Goal: Task Accomplishment & Management: Manage account settings

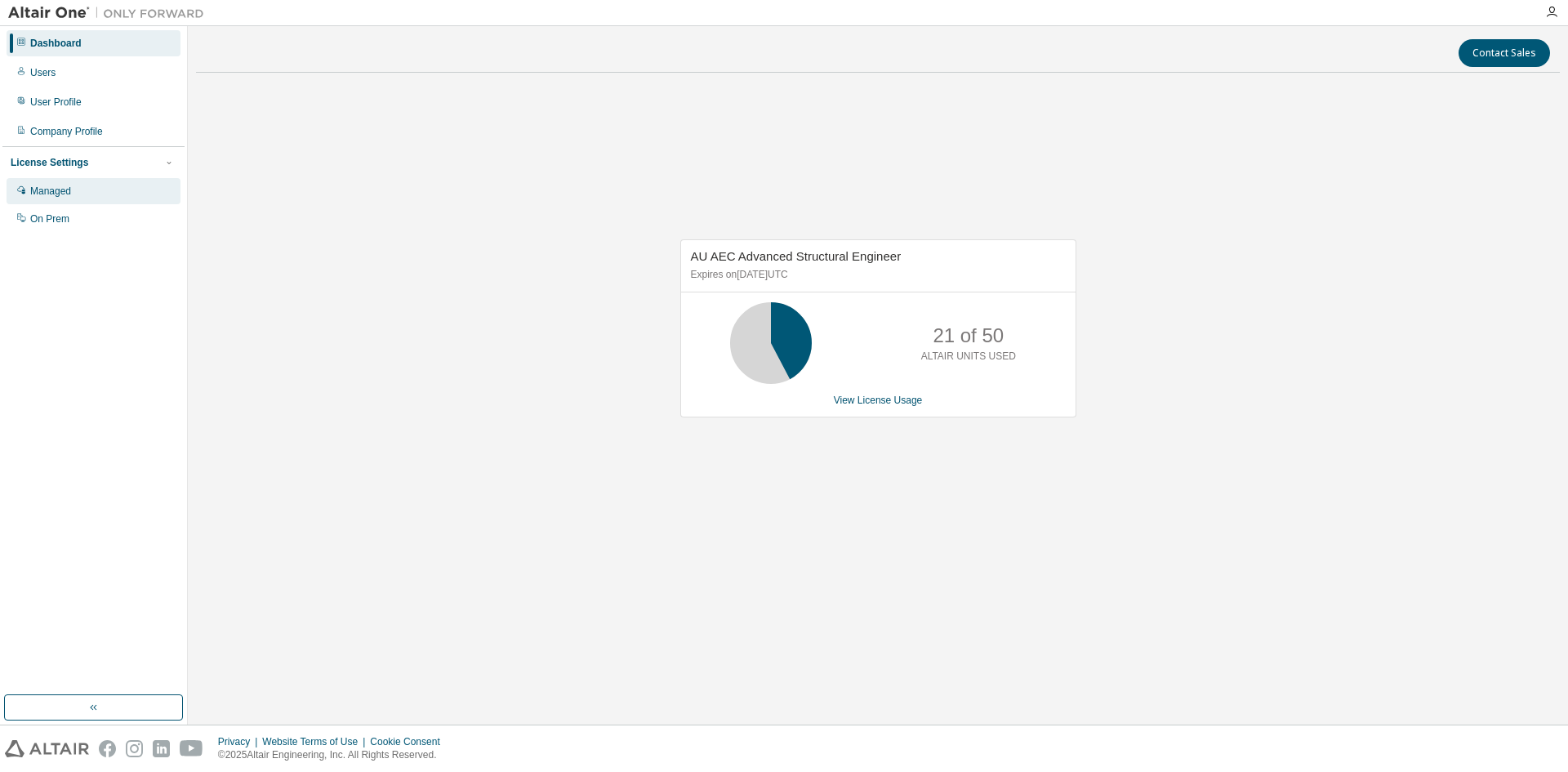
click at [53, 200] on div "Managed" at bounding box center [93, 191] width 174 height 26
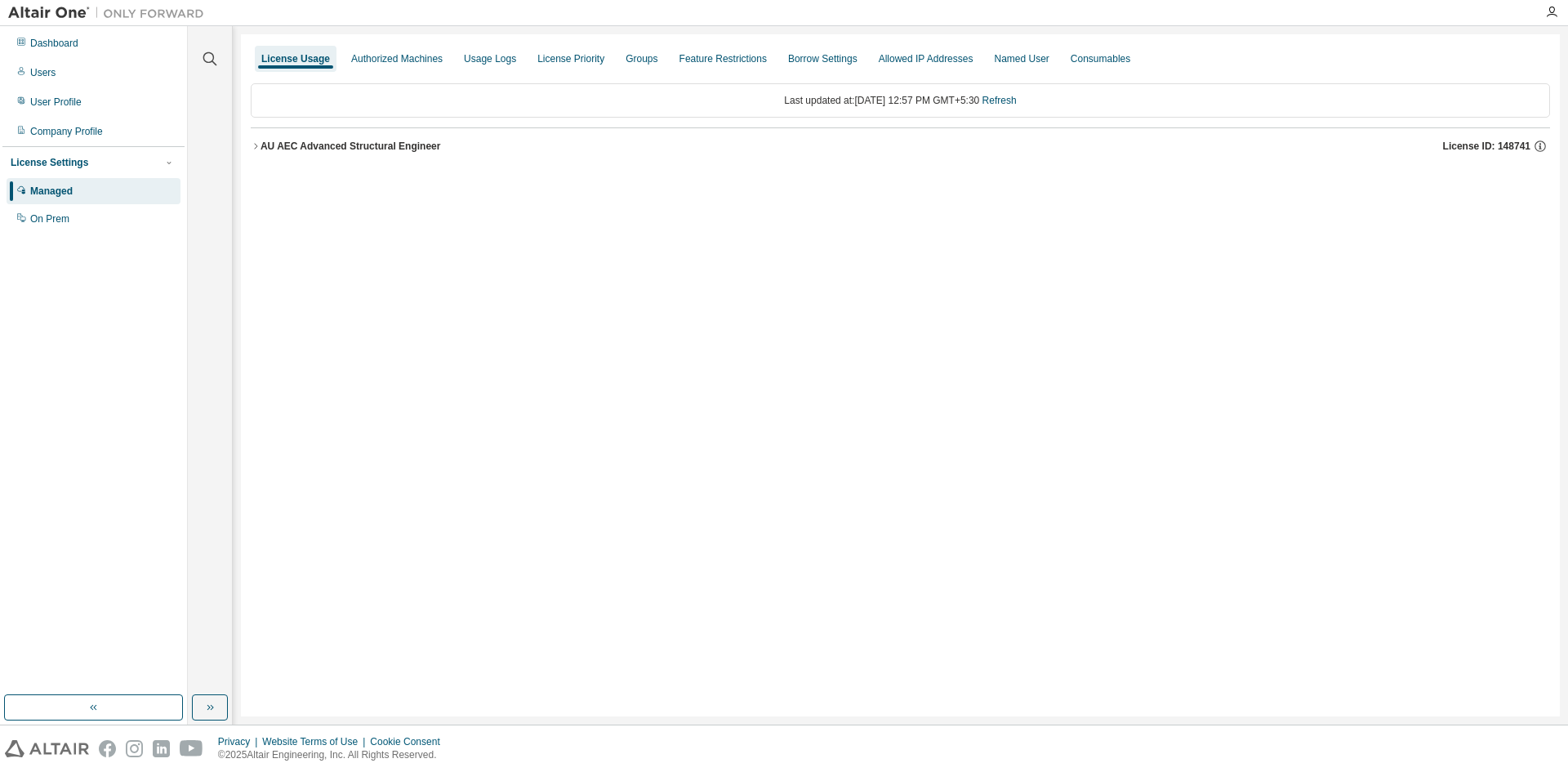
click at [258, 145] on icon "button" at bounding box center [255, 146] width 10 height 10
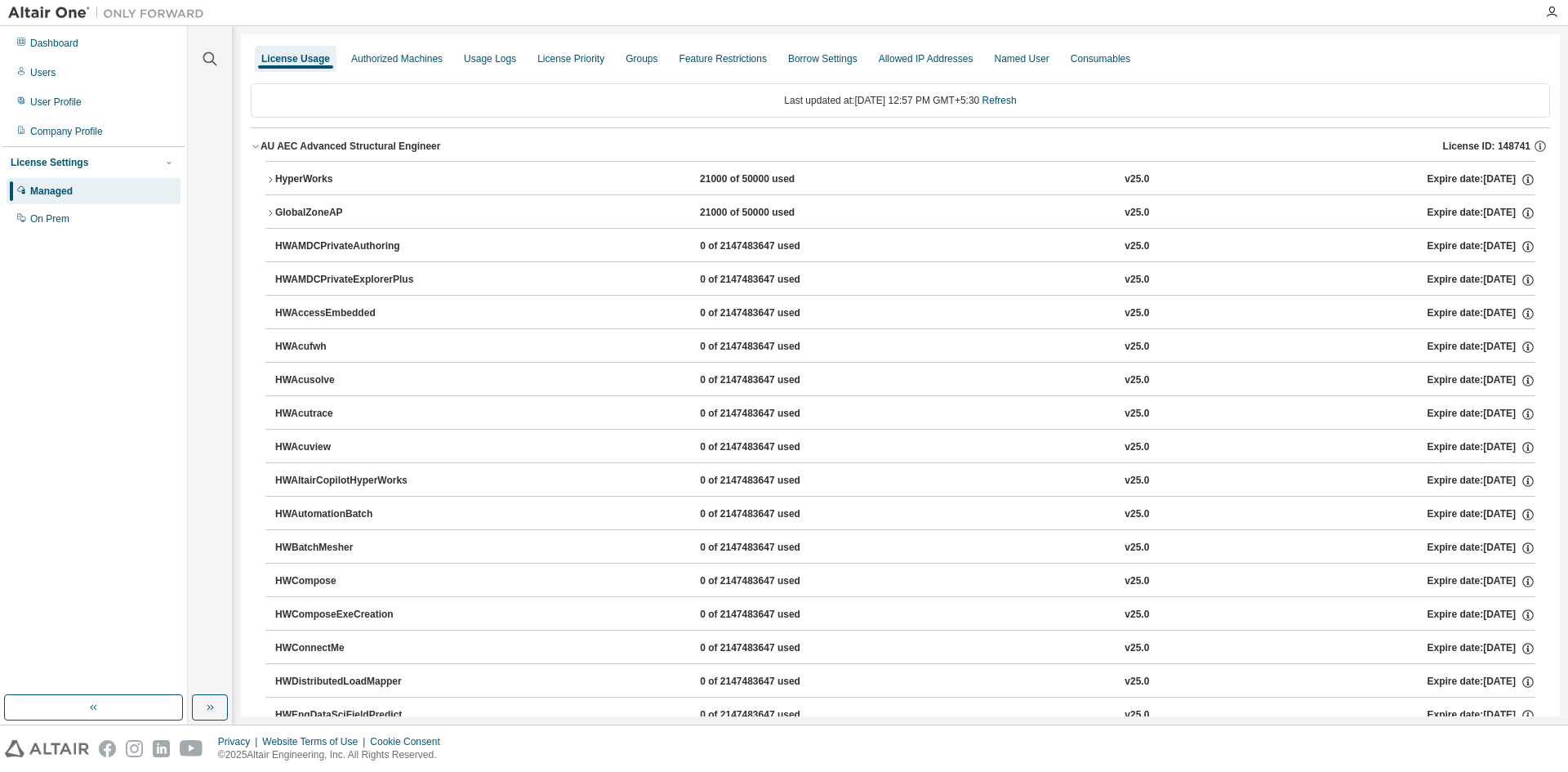
click at [320, 180] on div "HyperWorks" at bounding box center [348, 179] width 147 height 14
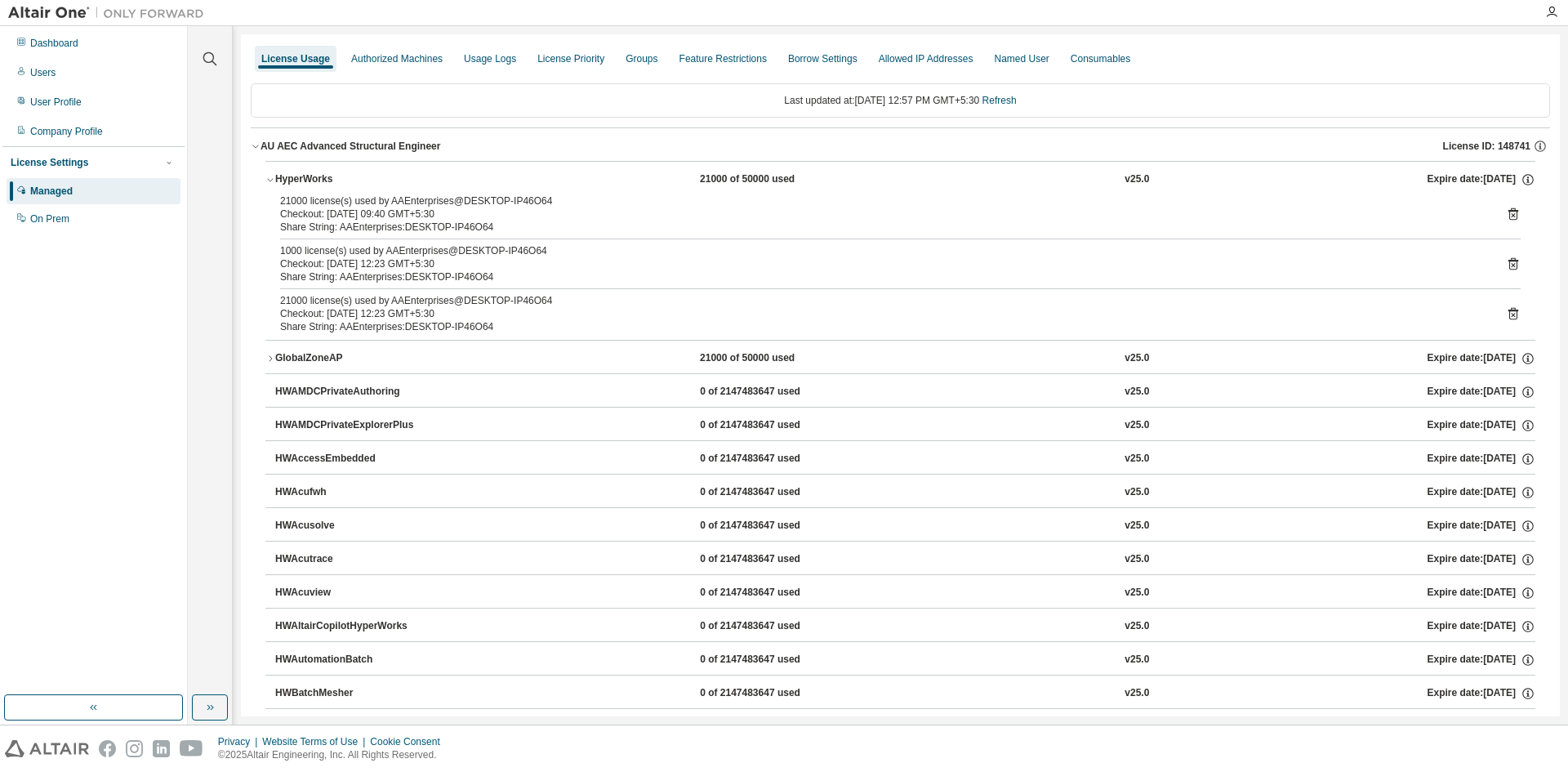
click at [336, 356] on div "GlobalZoneAP" at bounding box center [348, 358] width 147 height 14
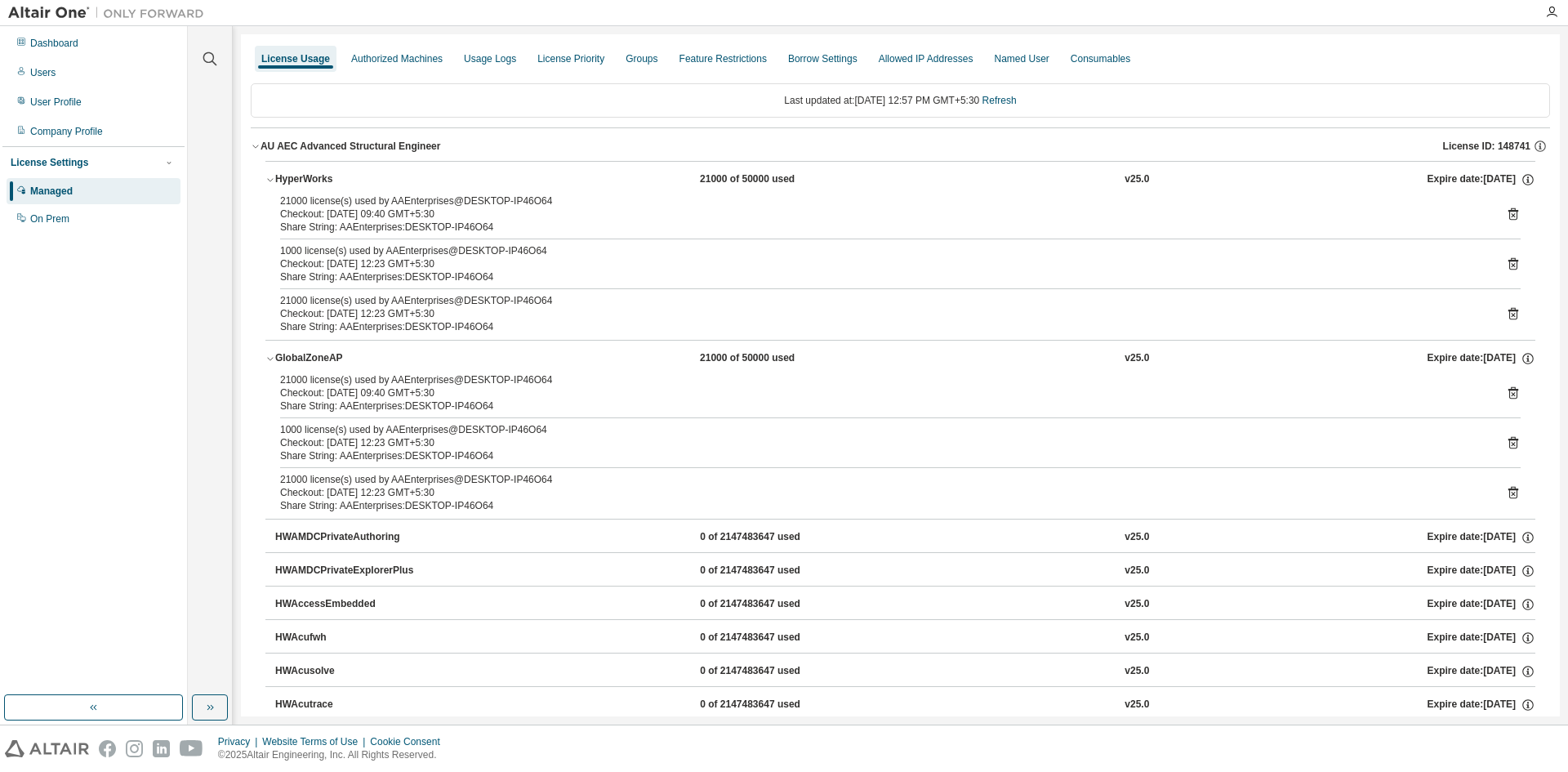
click at [332, 356] on div "GlobalZoneAP" at bounding box center [348, 358] width 147 height 14
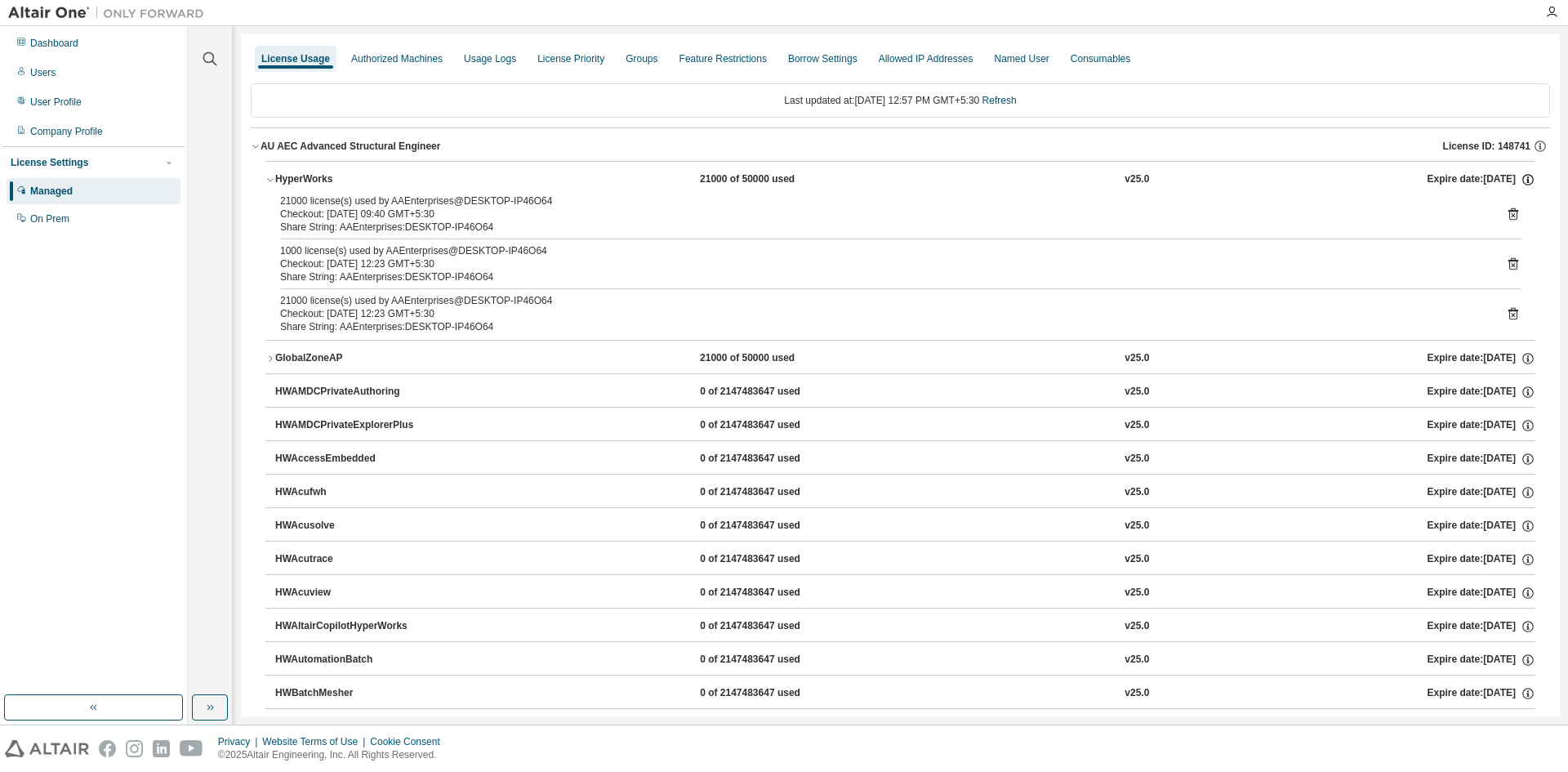
click at [1522, 176] on icon "button" at bounding box center [1528, 179] width 14 height 14
click at [1481, 146] on span "License ID: 148741" at bounding box center [1486, 146] width 88 height 13
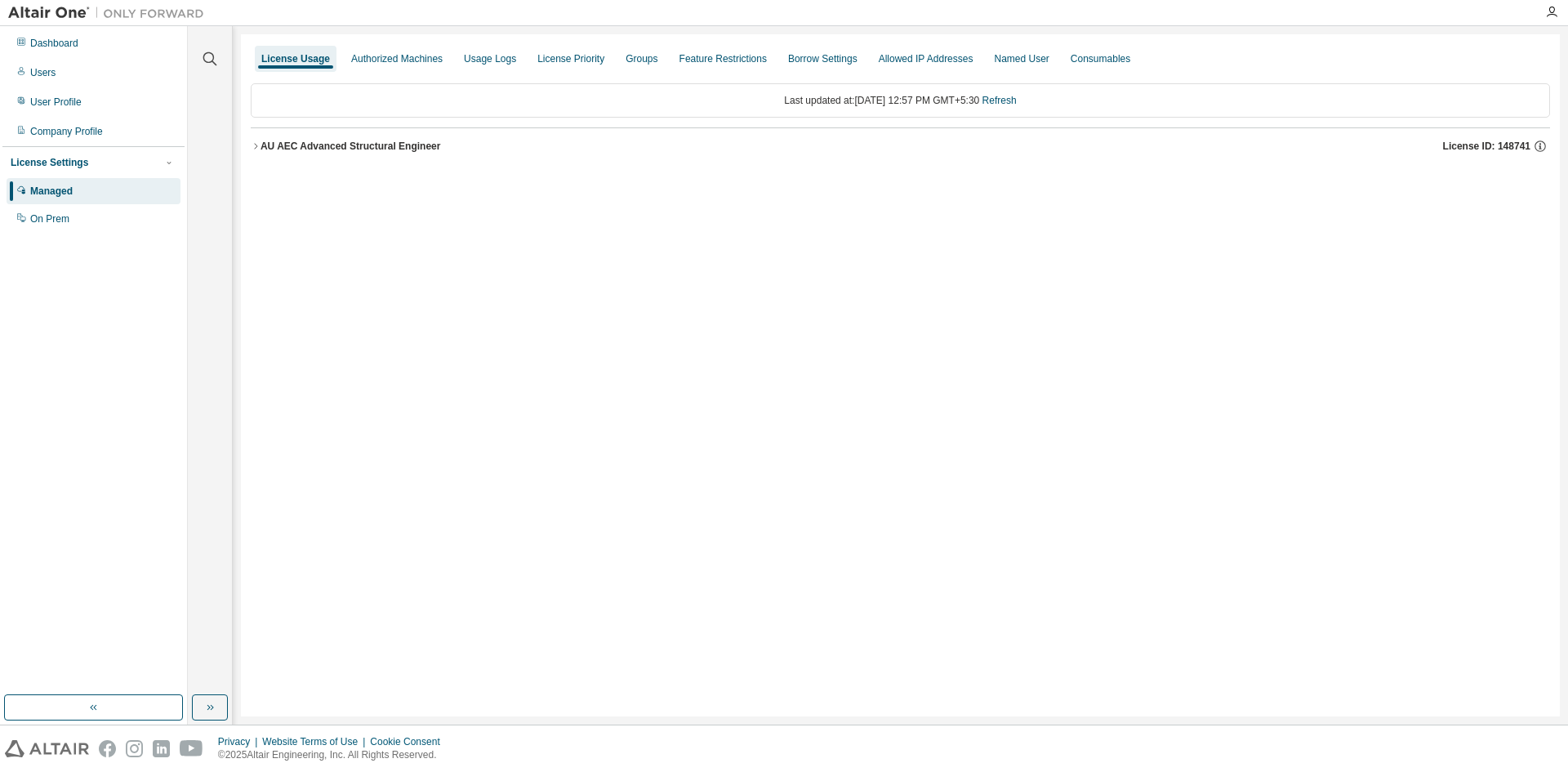
click at [1517, 147] on span "License ID: 148741" at bounding box center [1486, 146] width 88 height 13
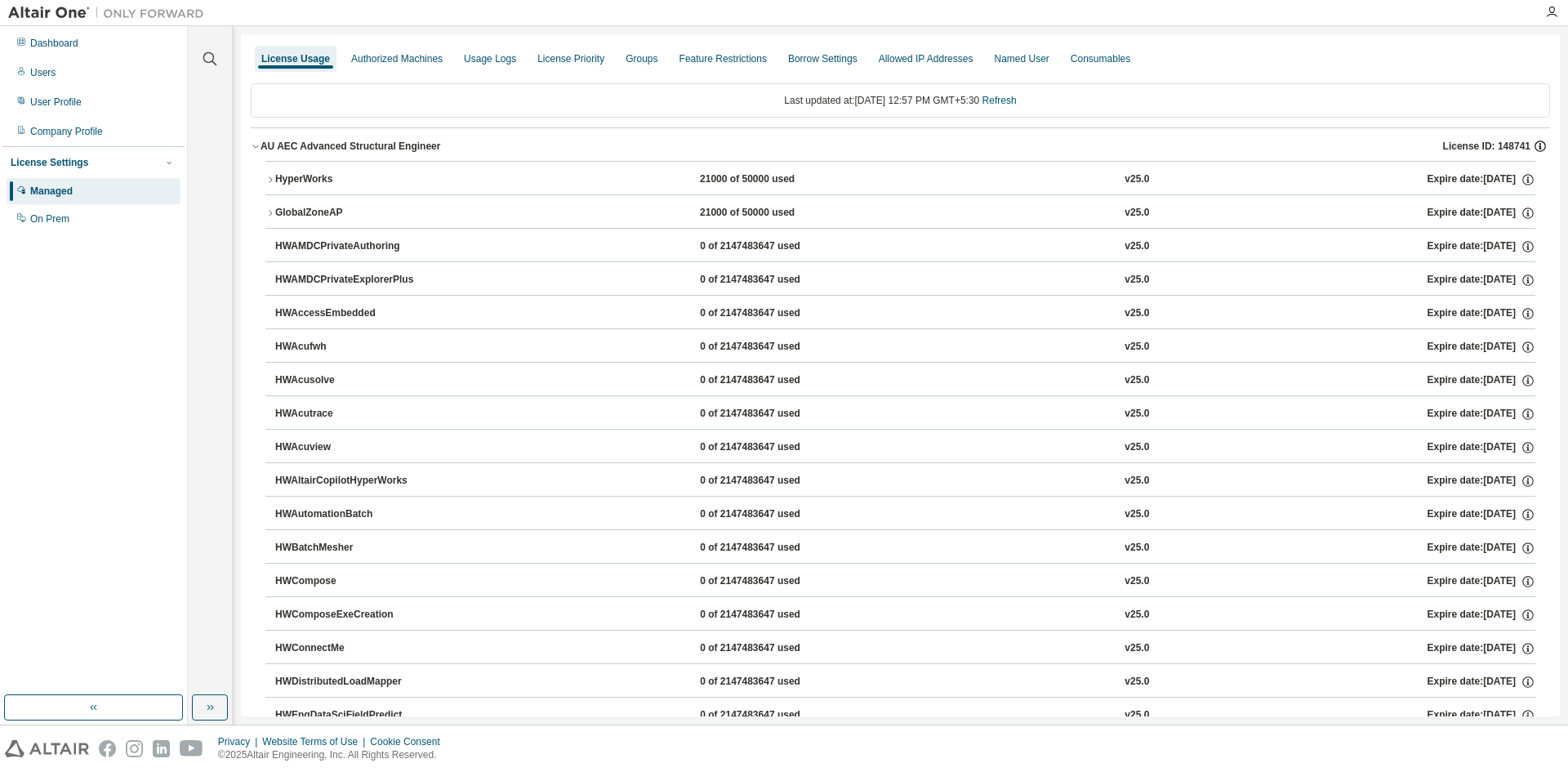
click at [1535, 145] on icon "button" at bounding box center [1540, 145] width 14 height 14
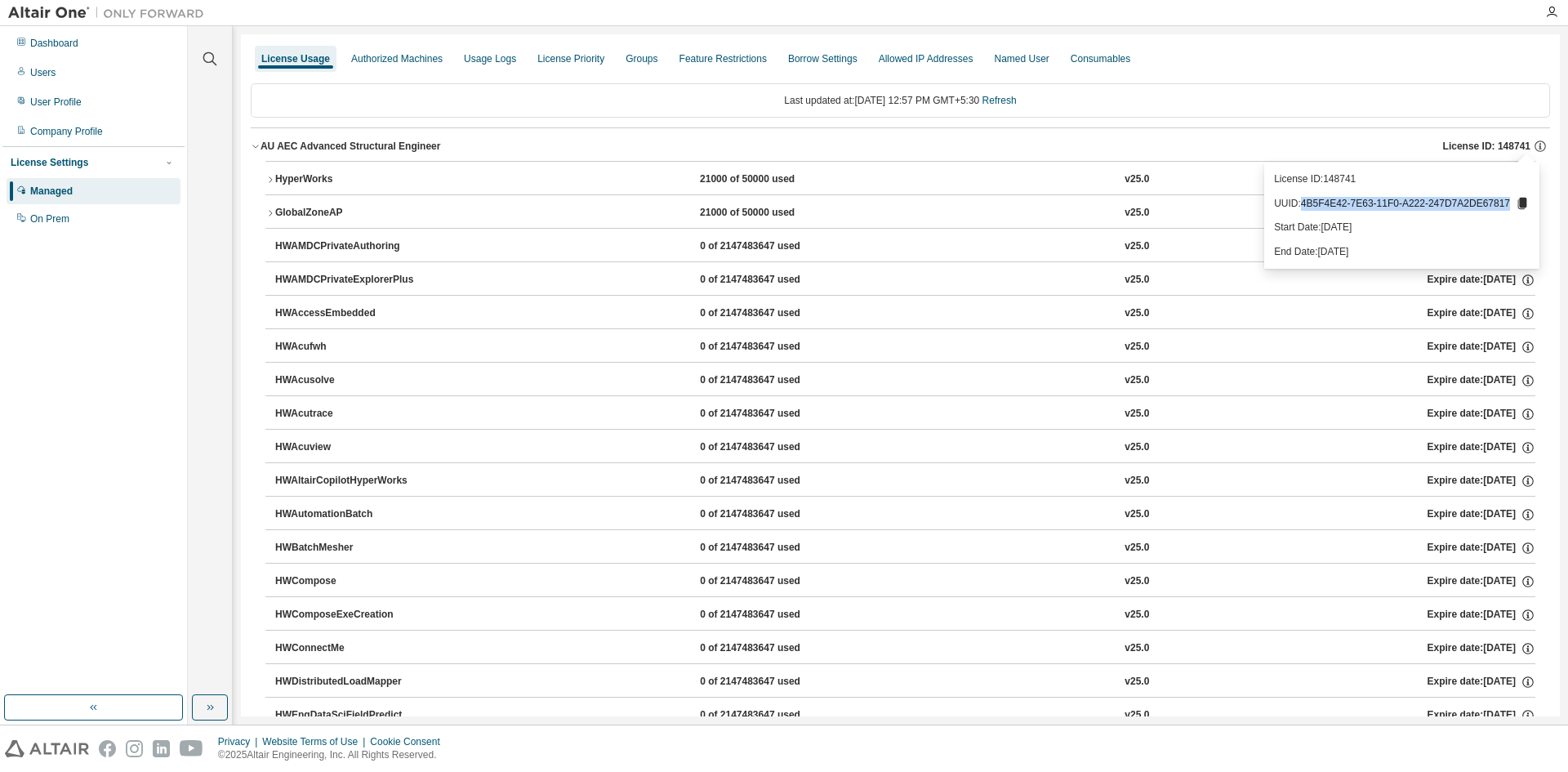
drag, startPoint x: 1312, startPoint y: 206, endPoint x: 1508, endPoint y: 198, distance: 196.2
click at [1508, 198] on p "UUID: 4B5F4E42-7E63-11F0-A222-247D7A2DE67817" at bounding box center [1402, 203] width 256 height 14
click at [1520, 203] on icon at bounding box center [1522, 203] width 9 height 12
click at [1522, 203] on icon at bounding box center [1522, 203] width 9 height 12
click at [1520, 205] on icon at bounding box center [1522, 203] width 9 height 12
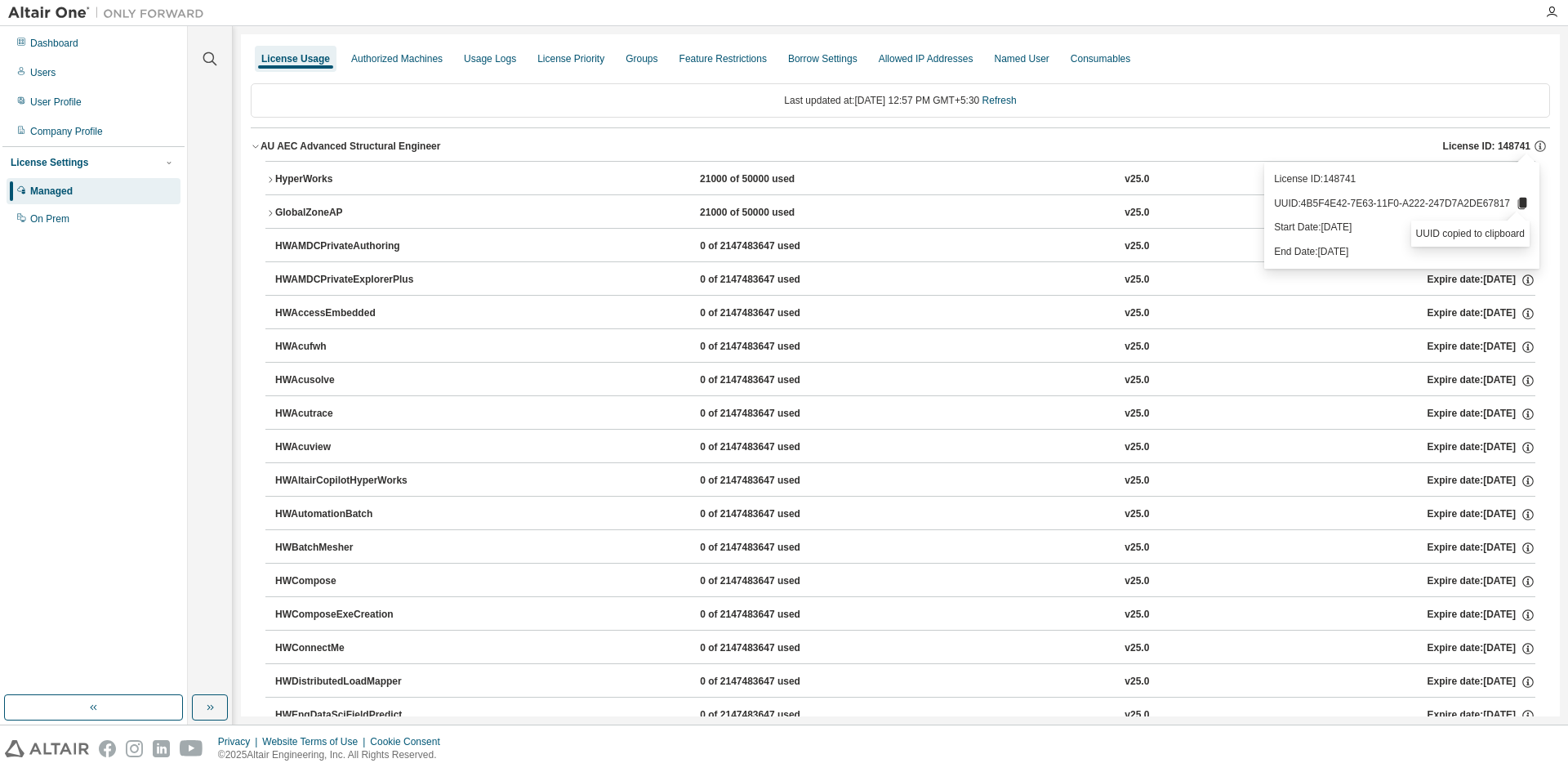
click at [1024, 187] on button "HyperWorks 21000 of 50000 used v25.0 Expire date: [DATE]" at bounding box center [900, 179] width 1270 height 36
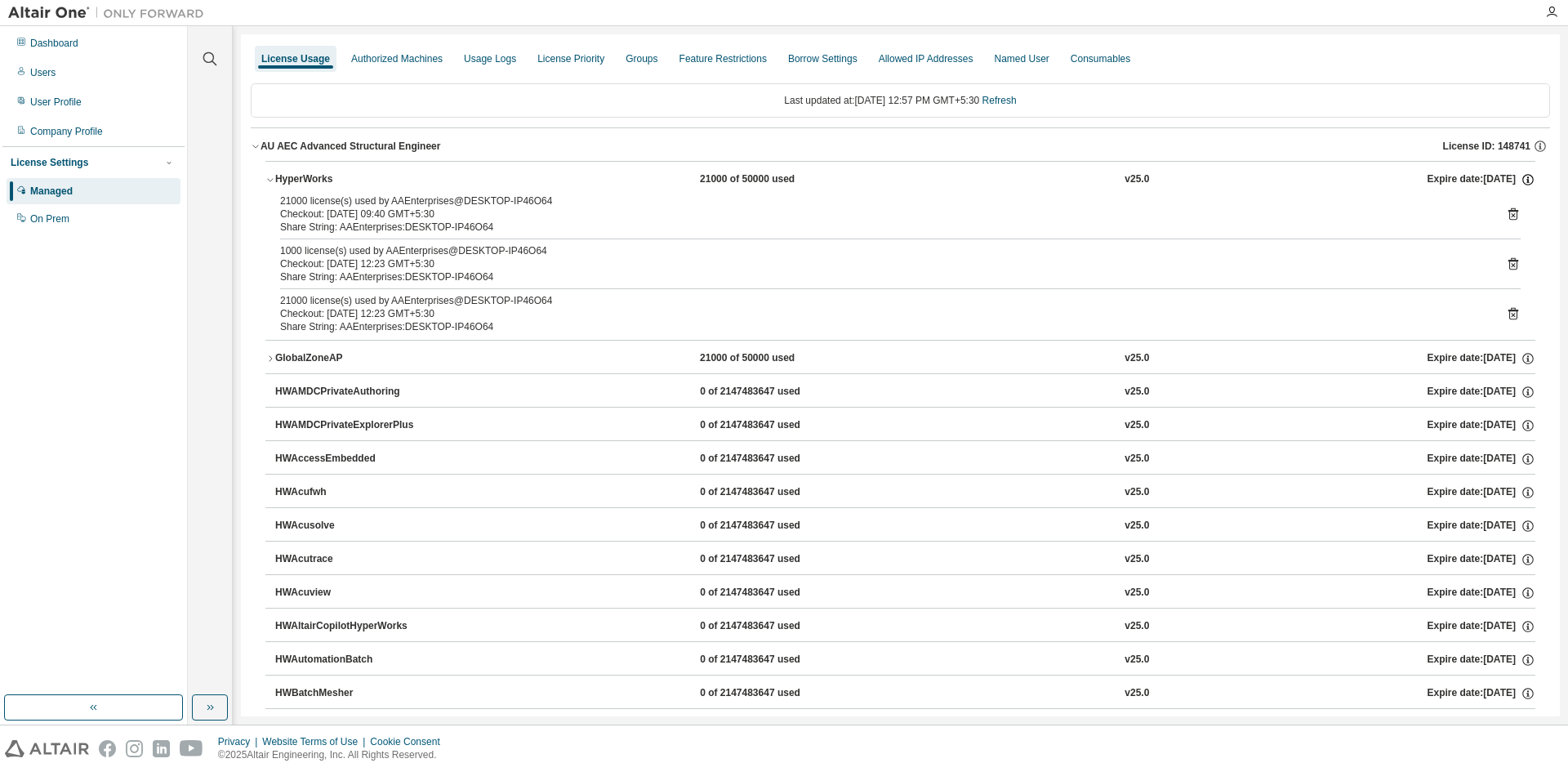
click at [1521, 176] on icon "button" at bounding box center [1528, 179] width 14 height 14
click at [1521, 178] on icon "button" at bounding box center [1528, 179] width 14 height 14
click at [1538, 148] on icon "button" at bounding box center [1539, 147] width 3 height 4
click at [1523, 205] on icon at bounding box center [1522, 203] width 9 height 12
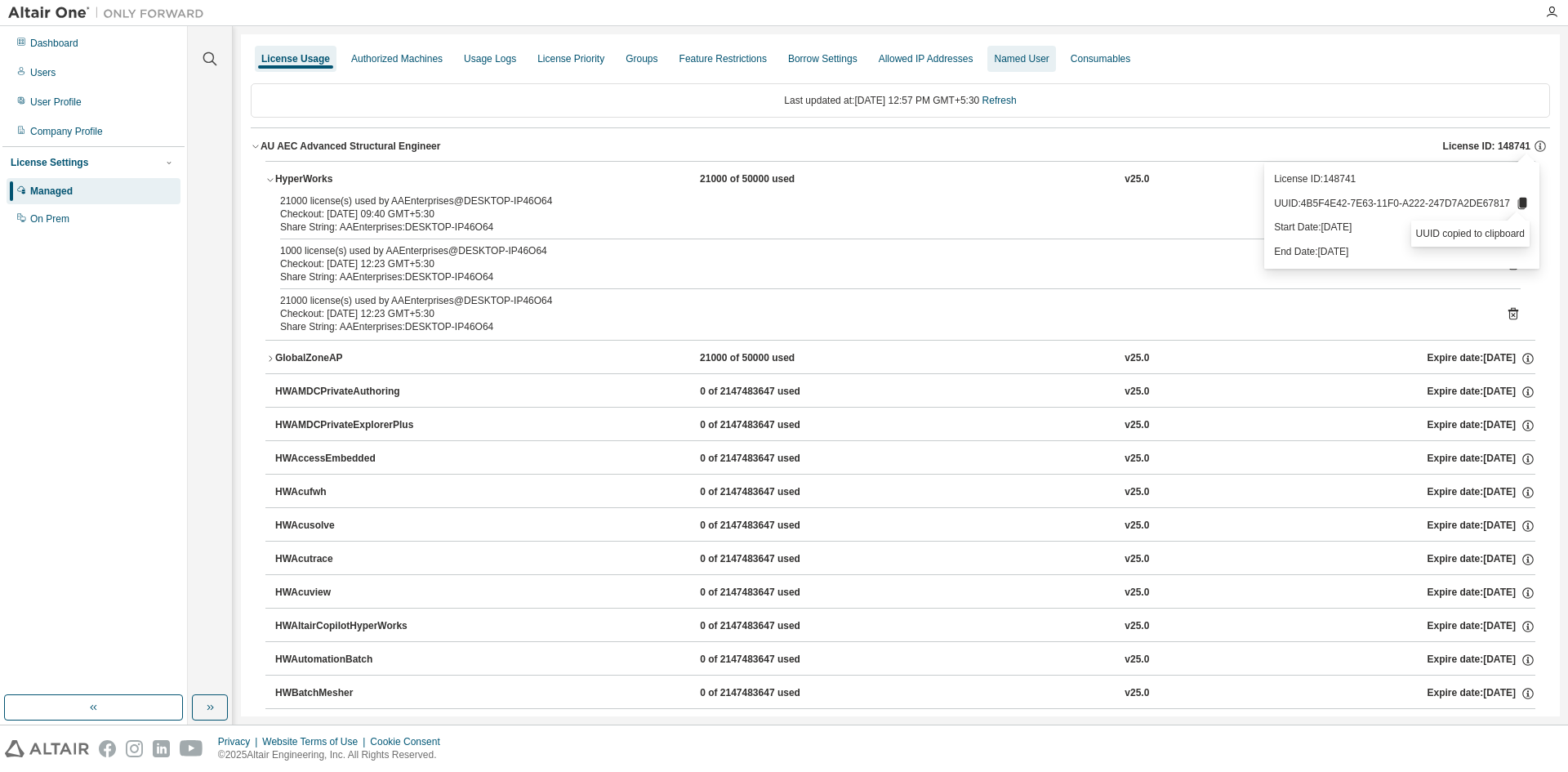
click at [994, 61] on div "Named User" at bounding box center [1021, 59] width 55 height 13
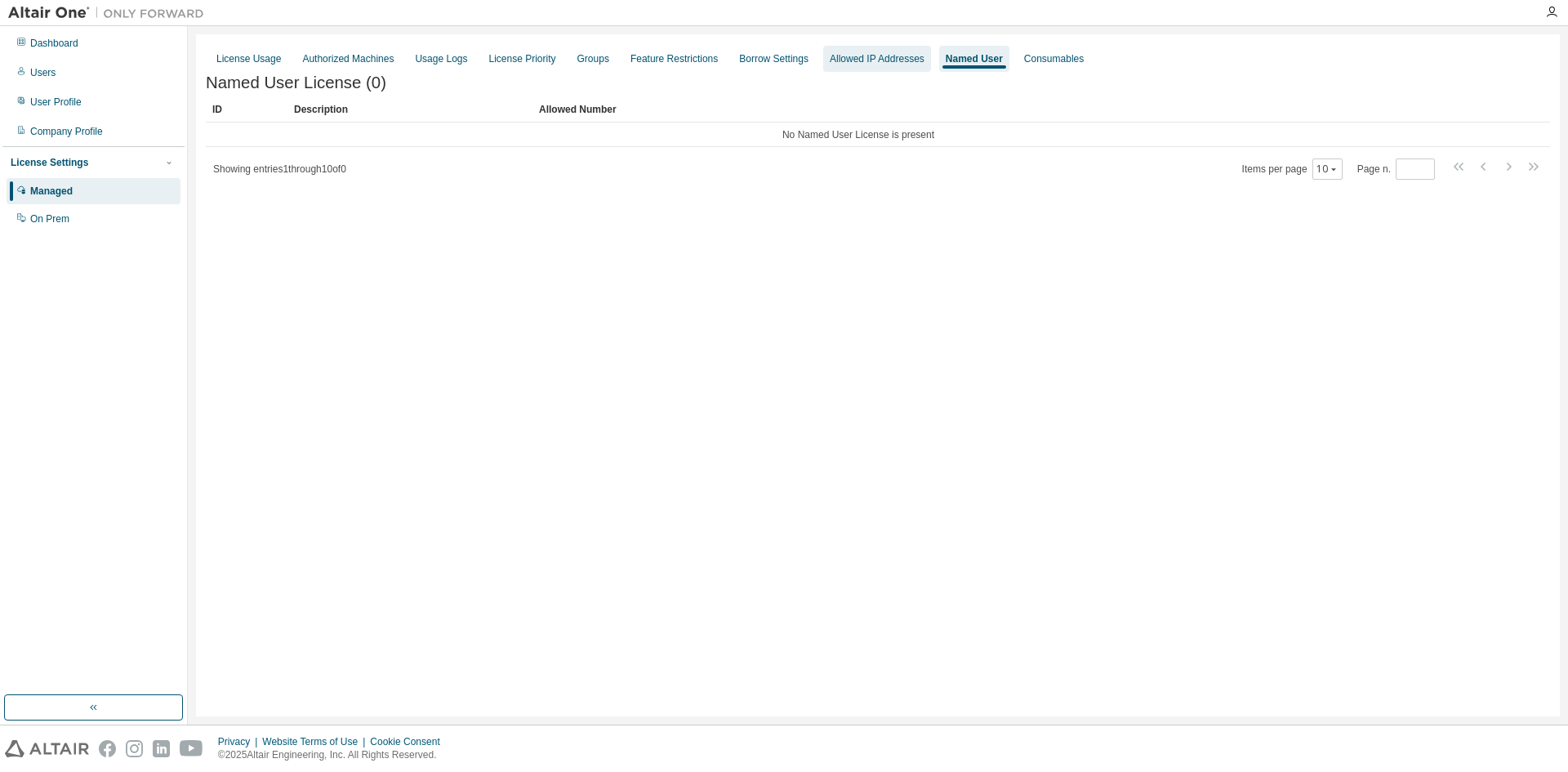
click at [857, 60] on div "Allowed IP Addresses" at bounding box center [877, 59] width 94 height 13
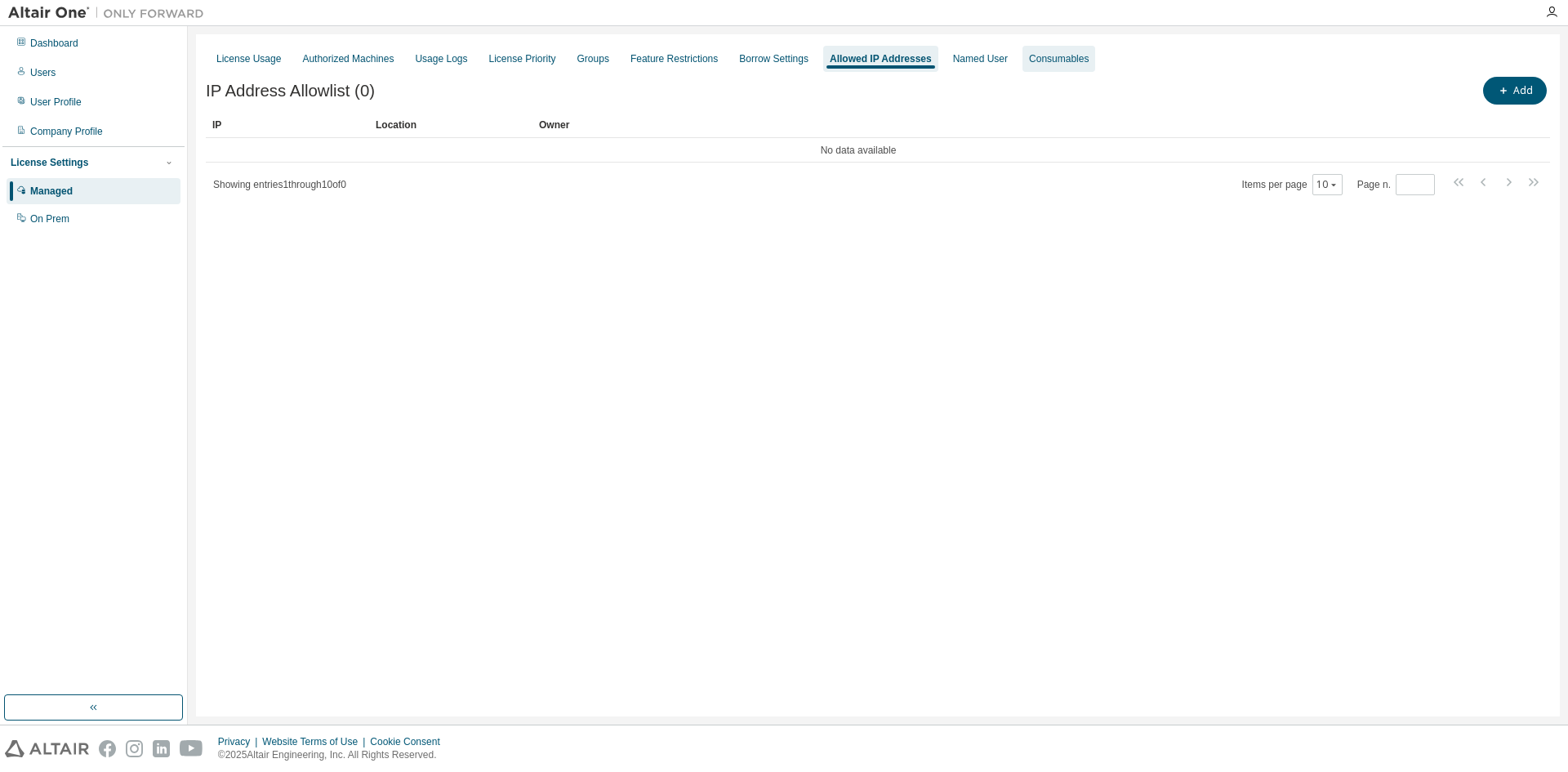
click at [1041, 70] on div "Consumables" at bounding box center [1059, 59] width 73 height 26
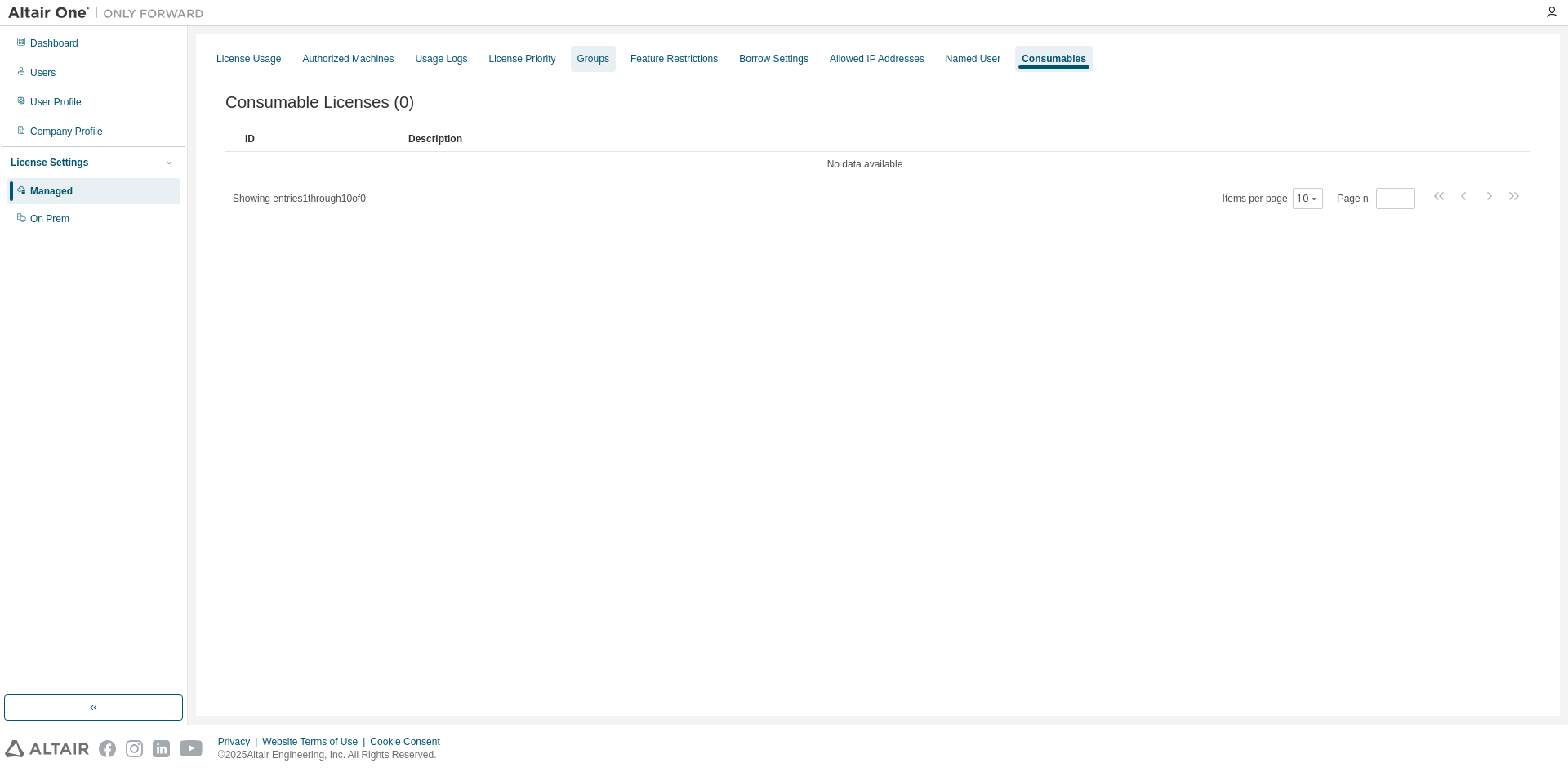
click at [578, 61] on div "Groups" at bounding box center [593, 59] width 32 height 13
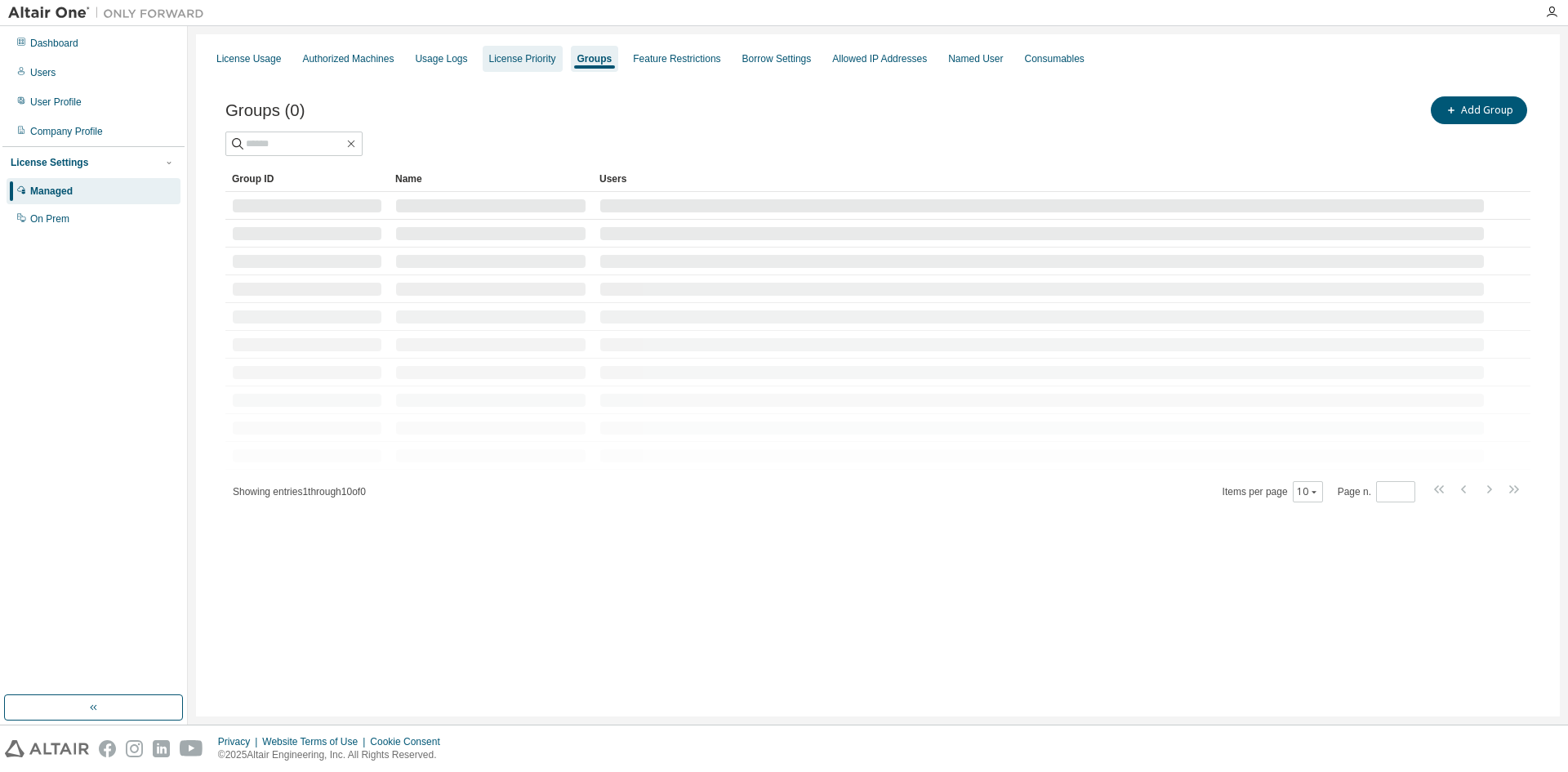
click at [529, 61] on div "License Priority" at bounding box center [523, 59] width 67 height 13
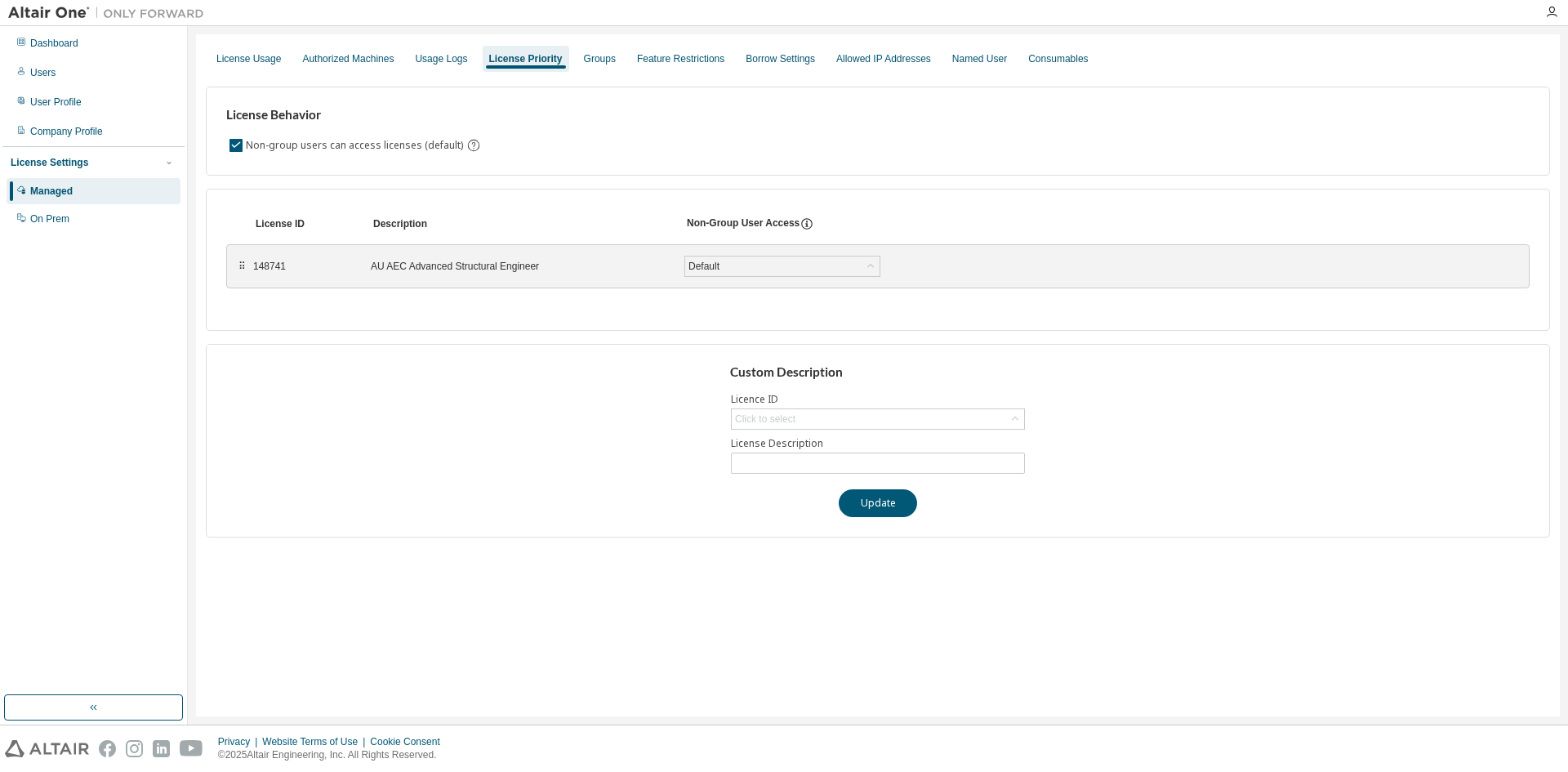
click at [424, 40] on div "License Usage Authorized Machines Usage Logs License Priority Groups Feature Re…" at bounding box center [878, 375] width 1364 height 682
click at [434, 60] on div "Usage Logs" at bounding box center [441, 59] width 52 height 13
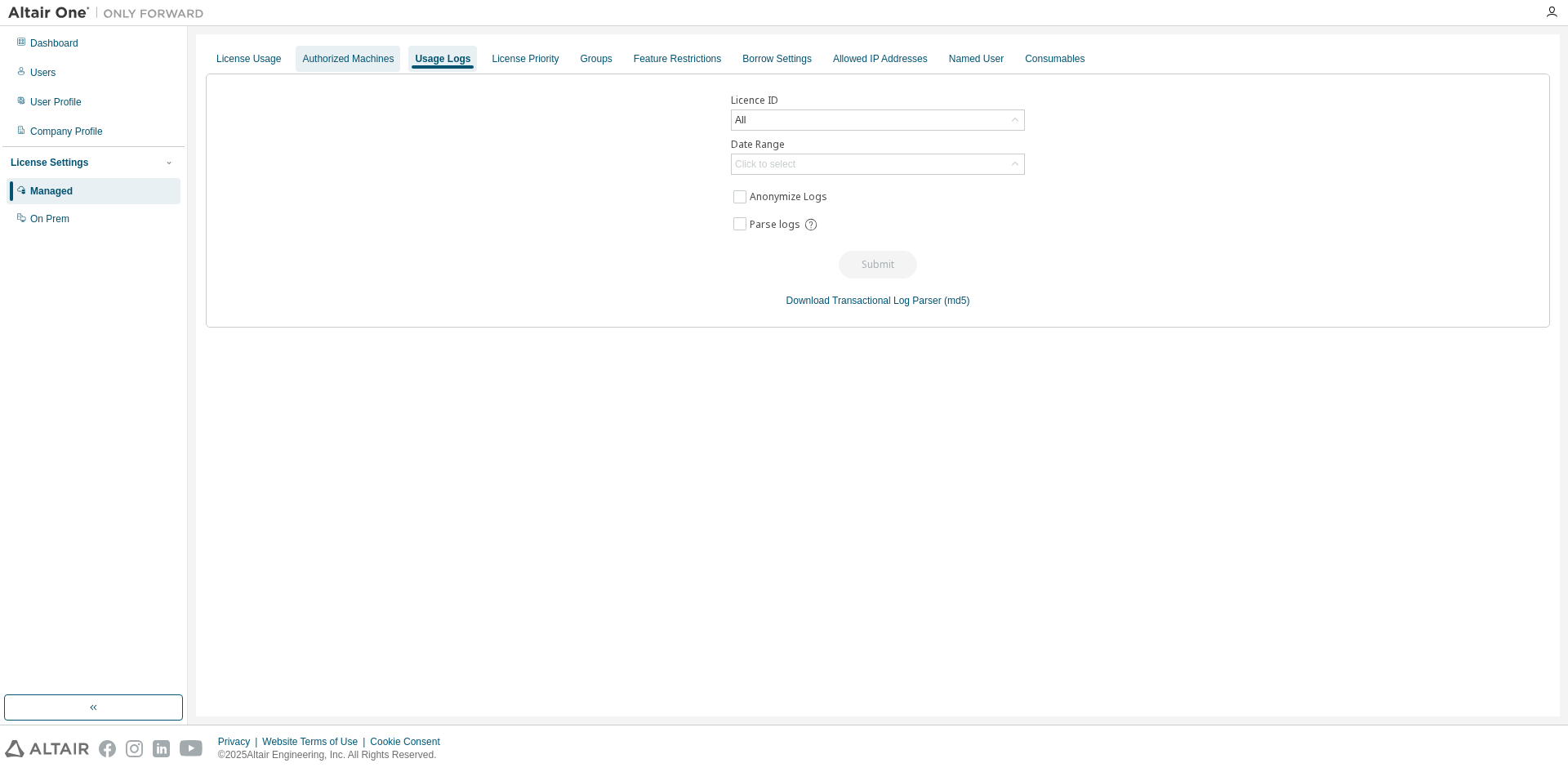
click at [327, 59] on div "Authorized Machines" at bounding box center [347, 59] width 91 height 13
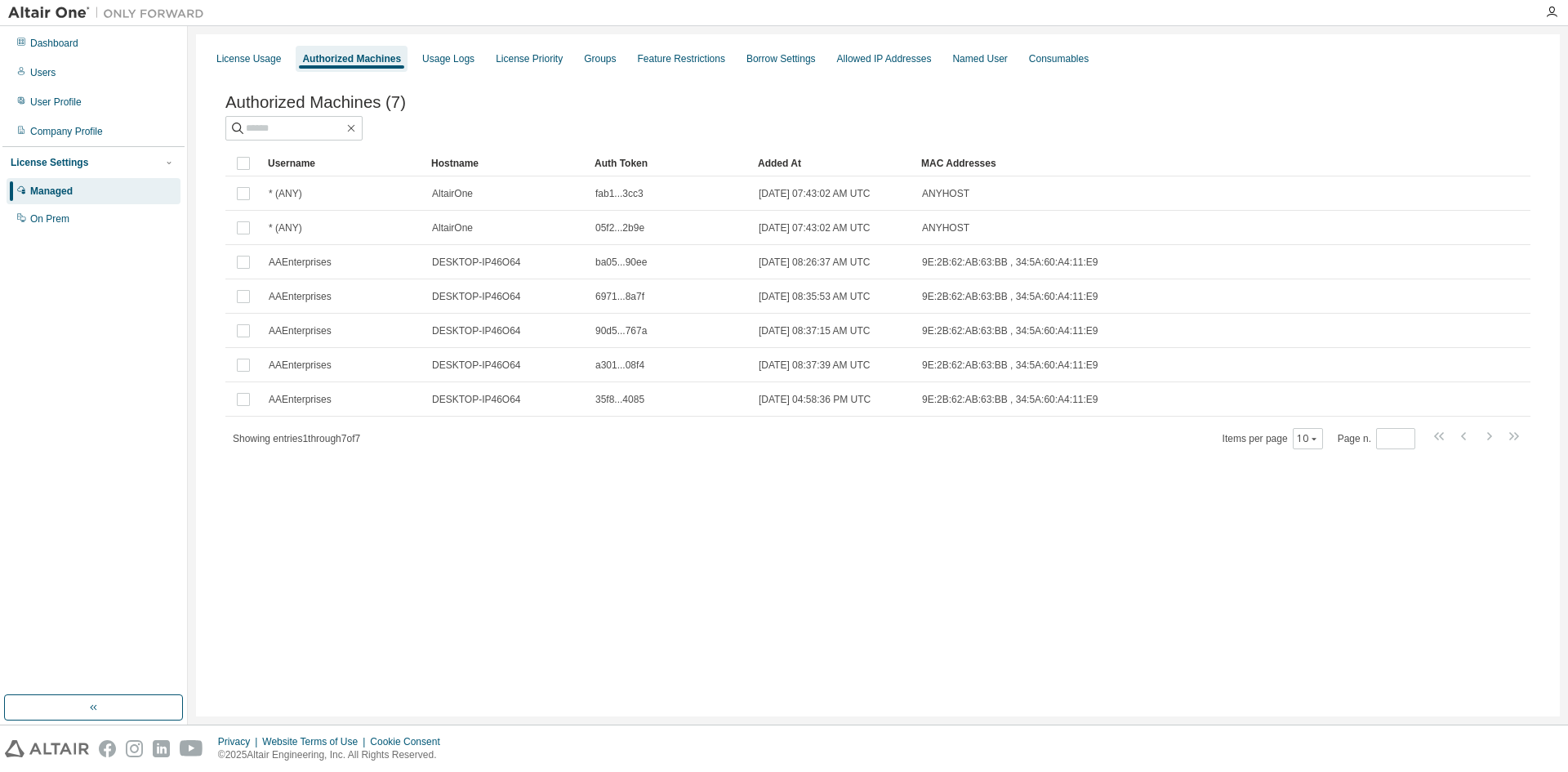
click at [408, 62] on div "License Usage Authorized Machines Usage Logs License Priority Groups Feature Re…" at bounding box center [878, 59] width 1345 height 30
click at [430, 60] on div "Usage Logs" at bounding box center [449, 59] width 52 height 13
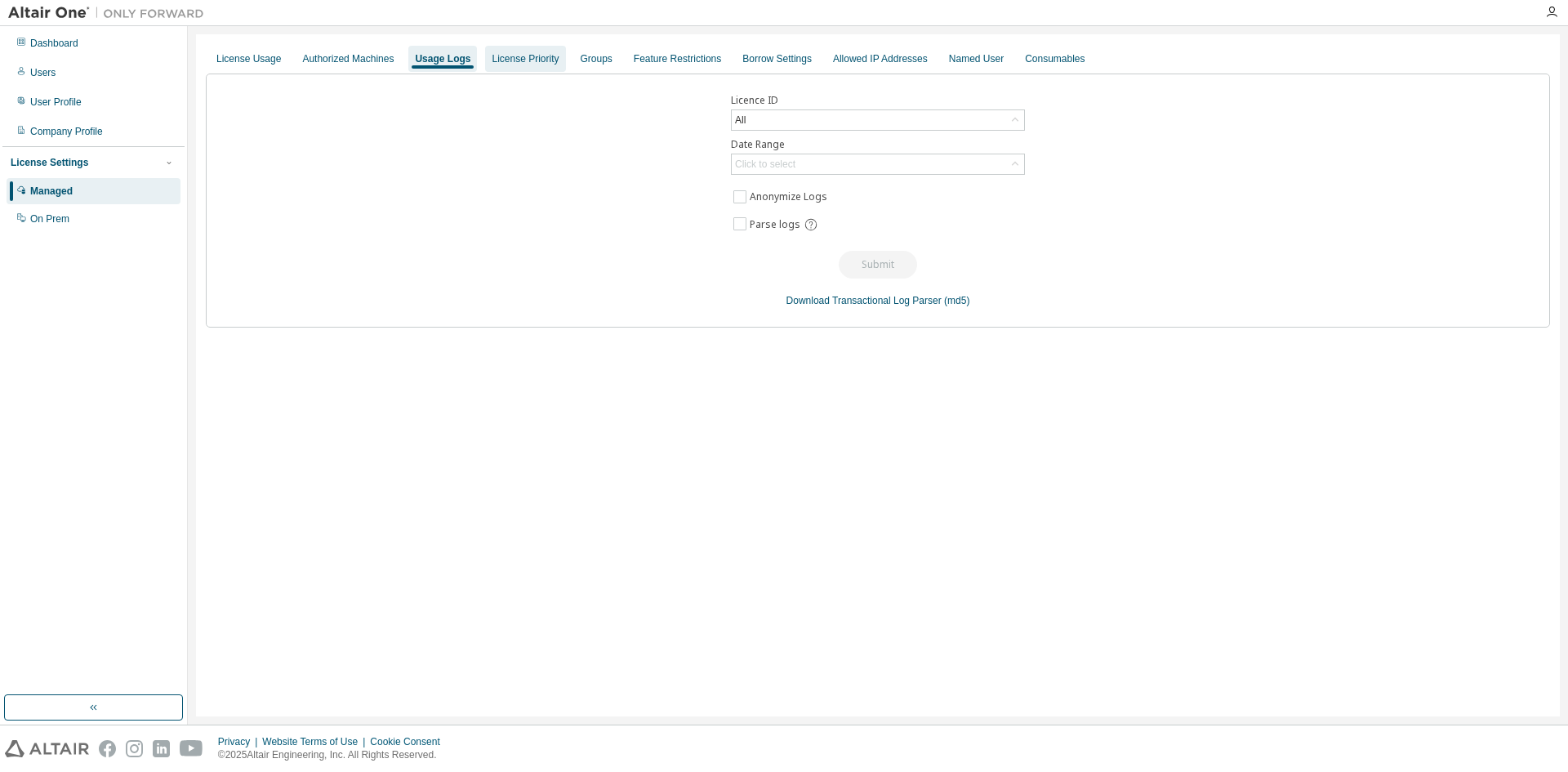
click at [501, 62] on div "License Priority" at bounding box center [526, 59] width 67 height 13
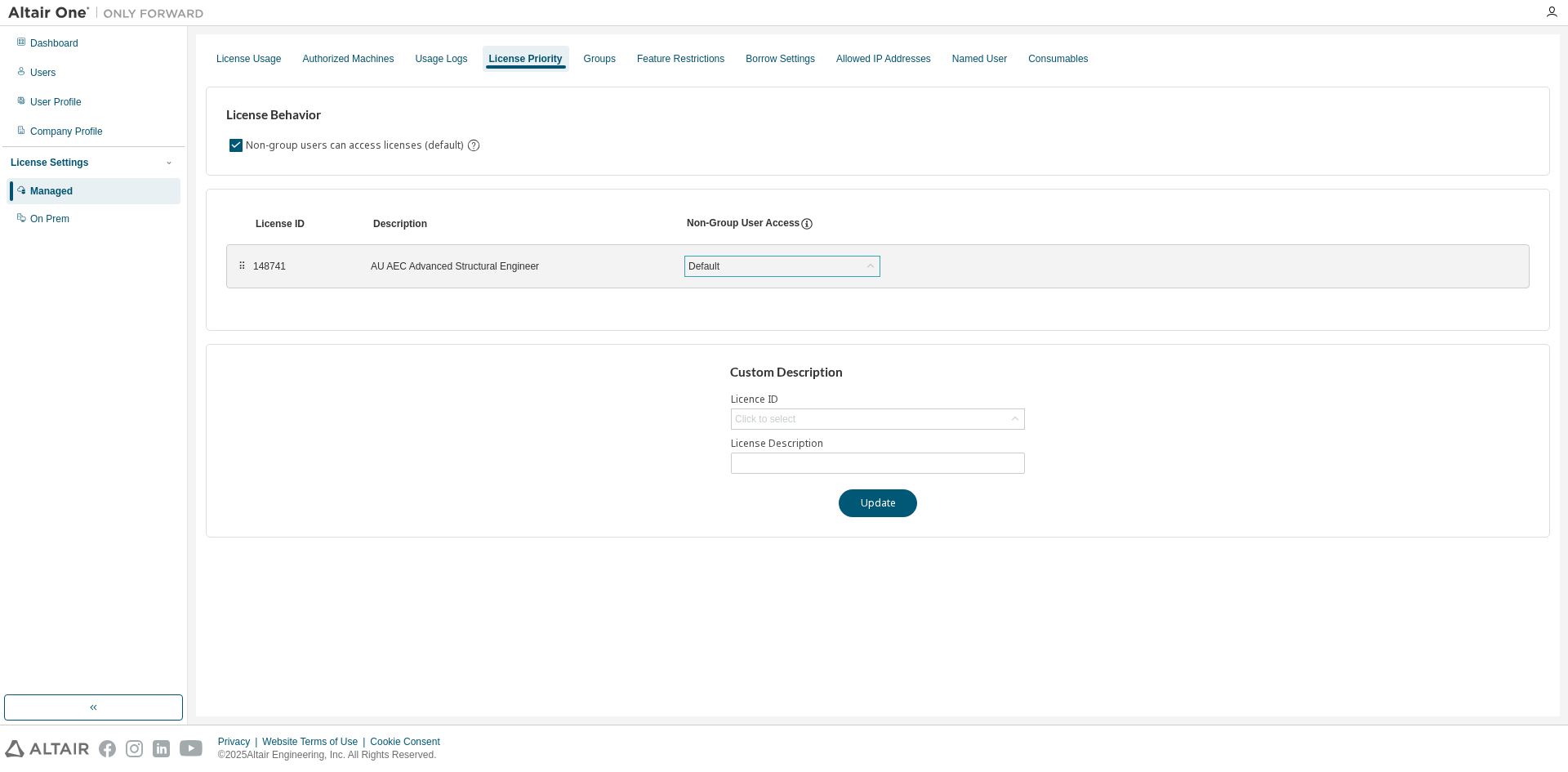
click at [714, 267] on div "Default" at bounding box center [704, 266] width 36 height 18
click at [708, 304] on li "True" at bounding box center [782, 309] width 192 height 21
click at [614, 58] on div "License Usage Authorized Machines Usage Logs License Priority Groups Feature Re…" at bounding box center [878, 59] width 1345 height 30
click at [584, 62] on div "Groups" at bounding box center [600, 59] width 32 height 13
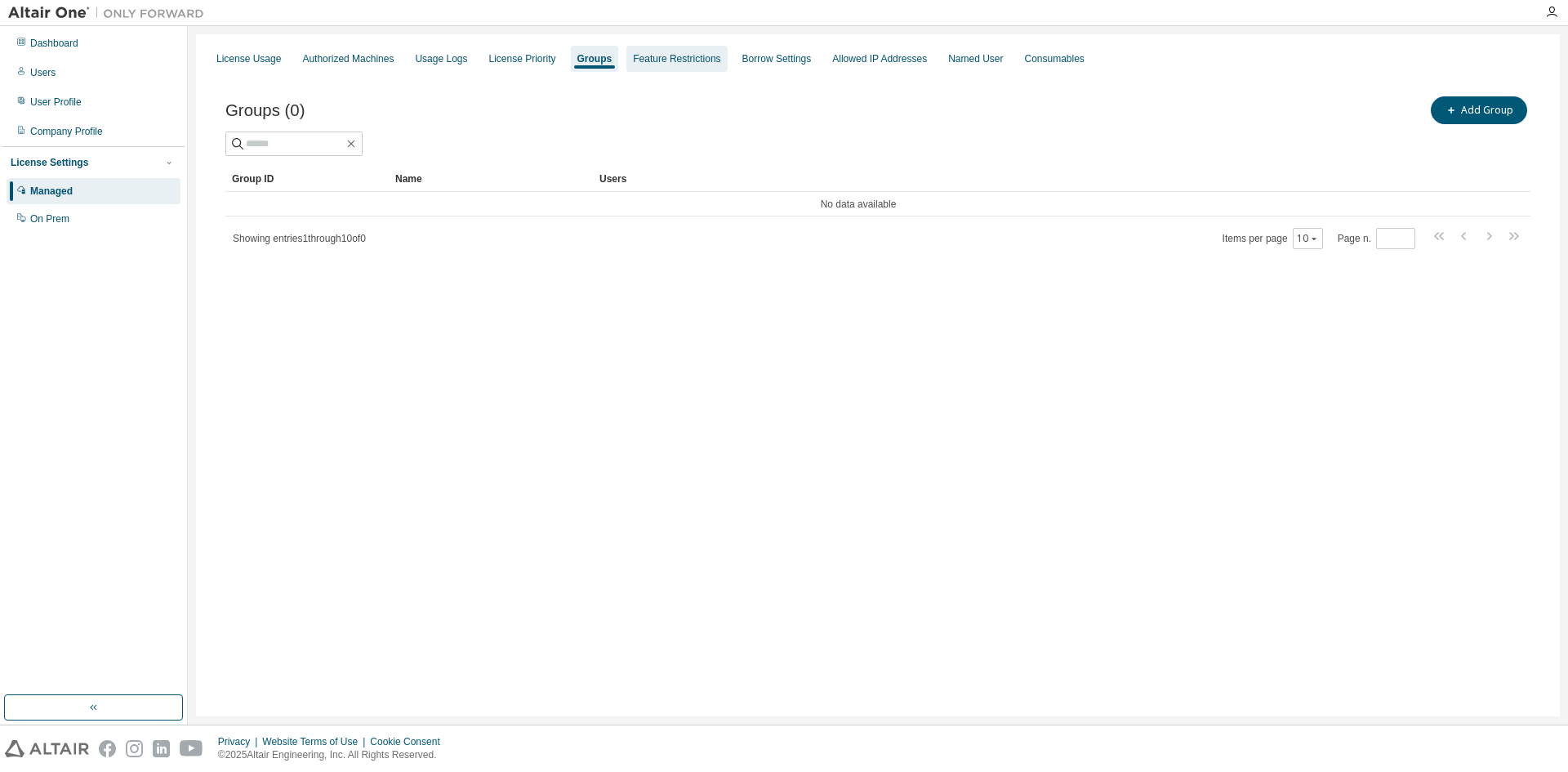
click at [671, 64] on div "Feature Restrictions" at bounding box center [677, 59] width 88 height 13
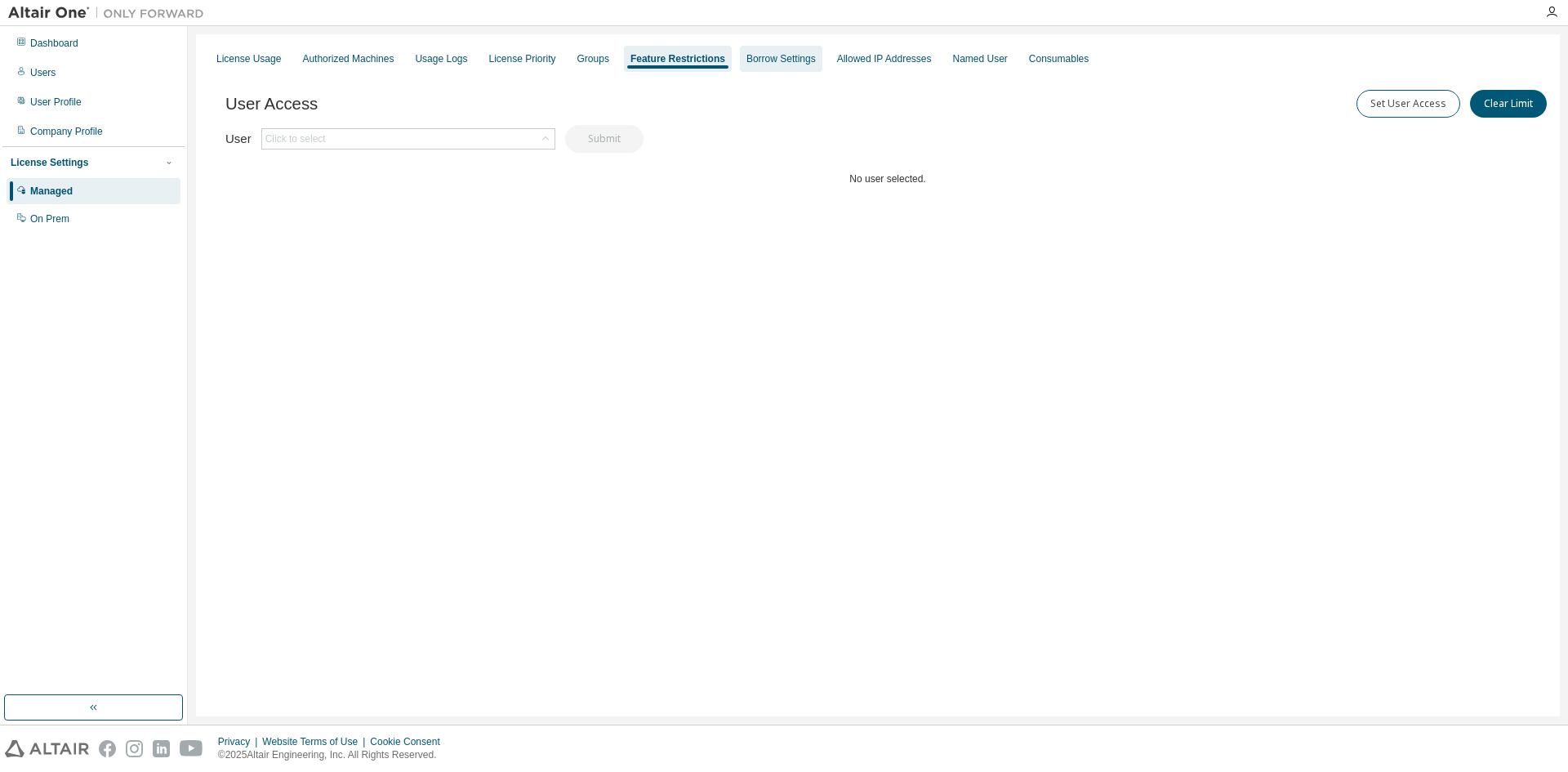
click at [750, 60] on div "Borrow Settings" at bounding box center [781, 59] width 69 height 13
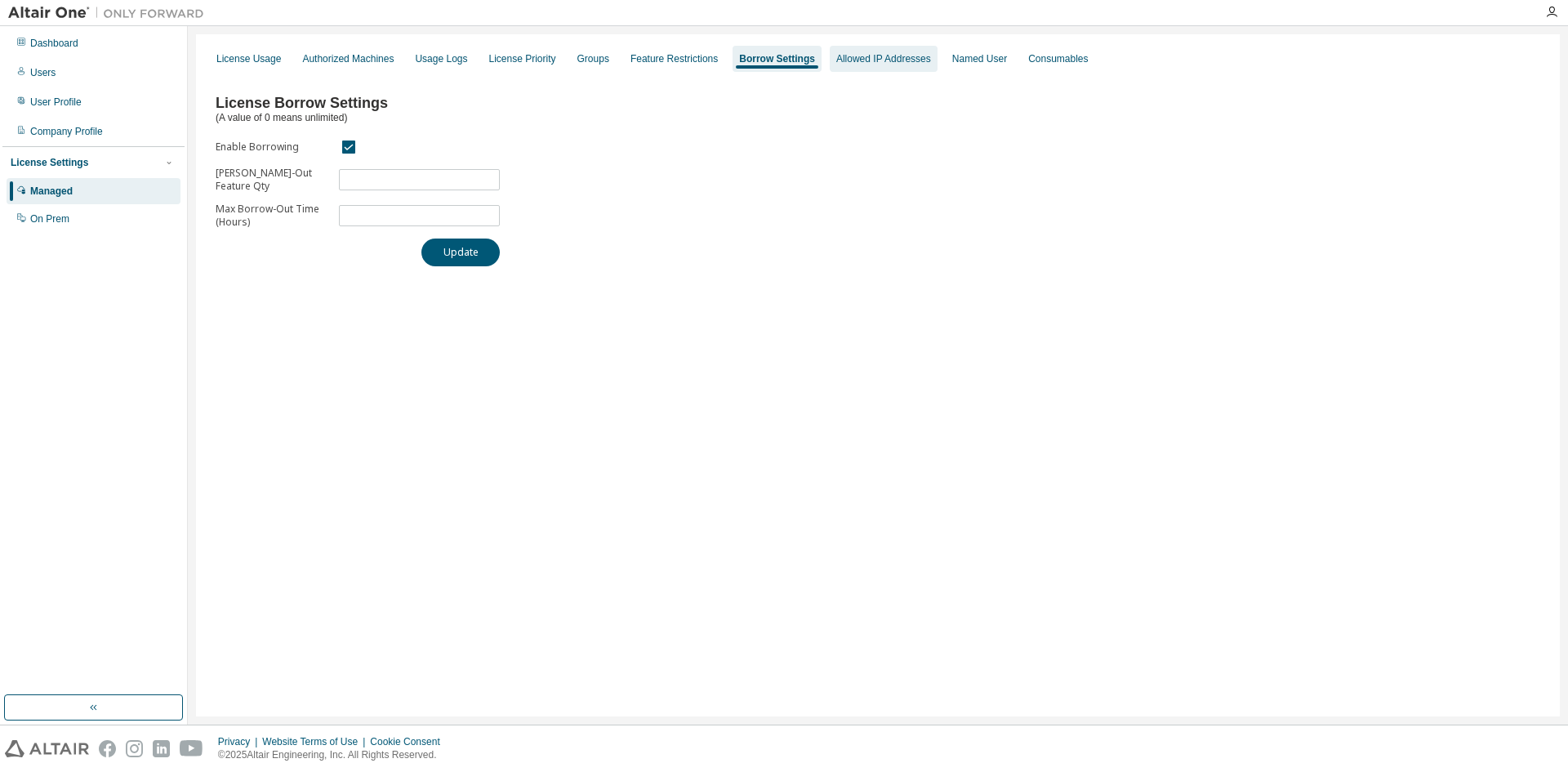
click at [870, 59] on div "Allowed IP Addresses" at bounding box center [884, 59] width 94 height 13
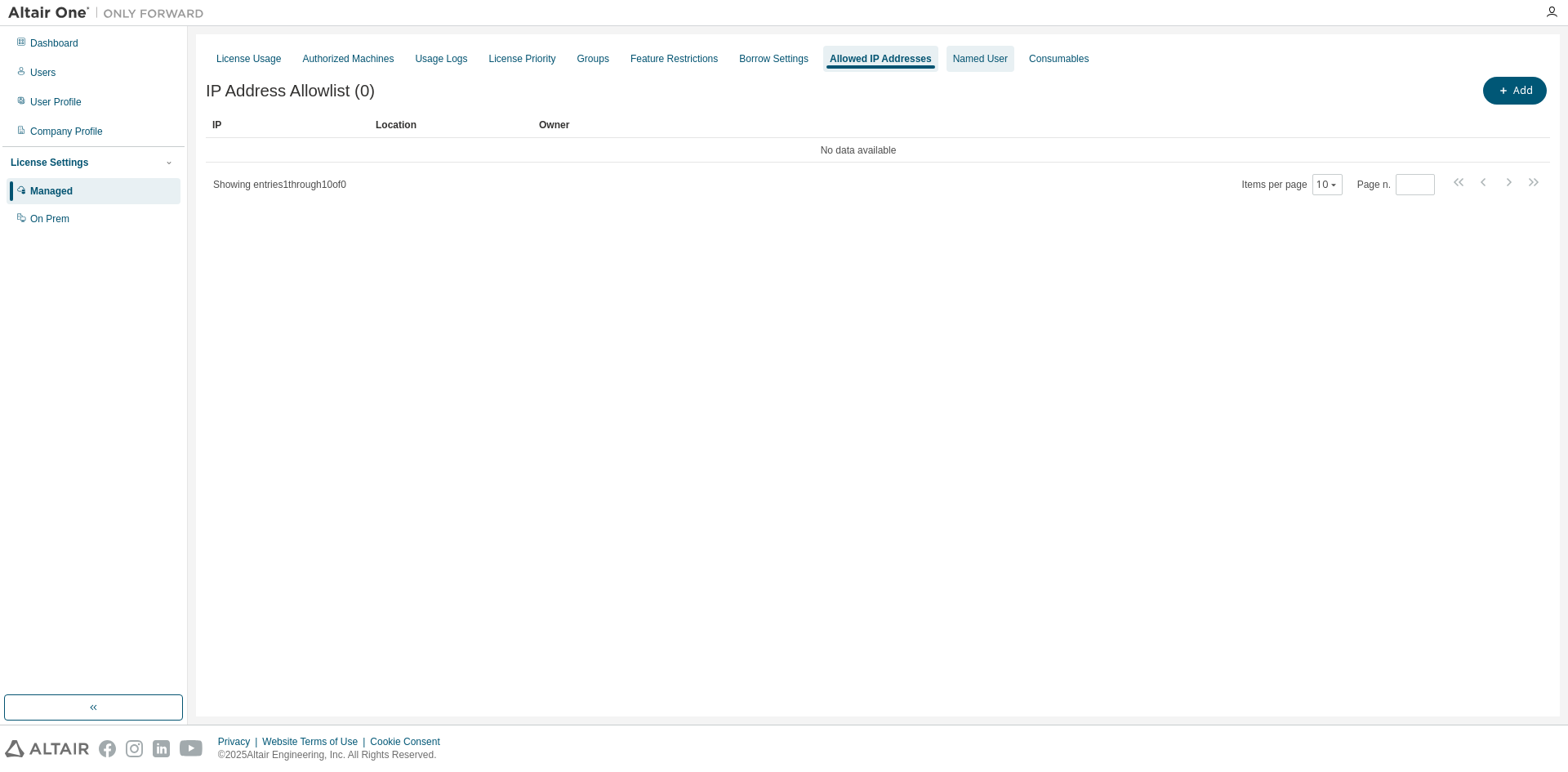
click at [953, 55] on div "Named User" at bounding box center [980, 59] width 55 height 13
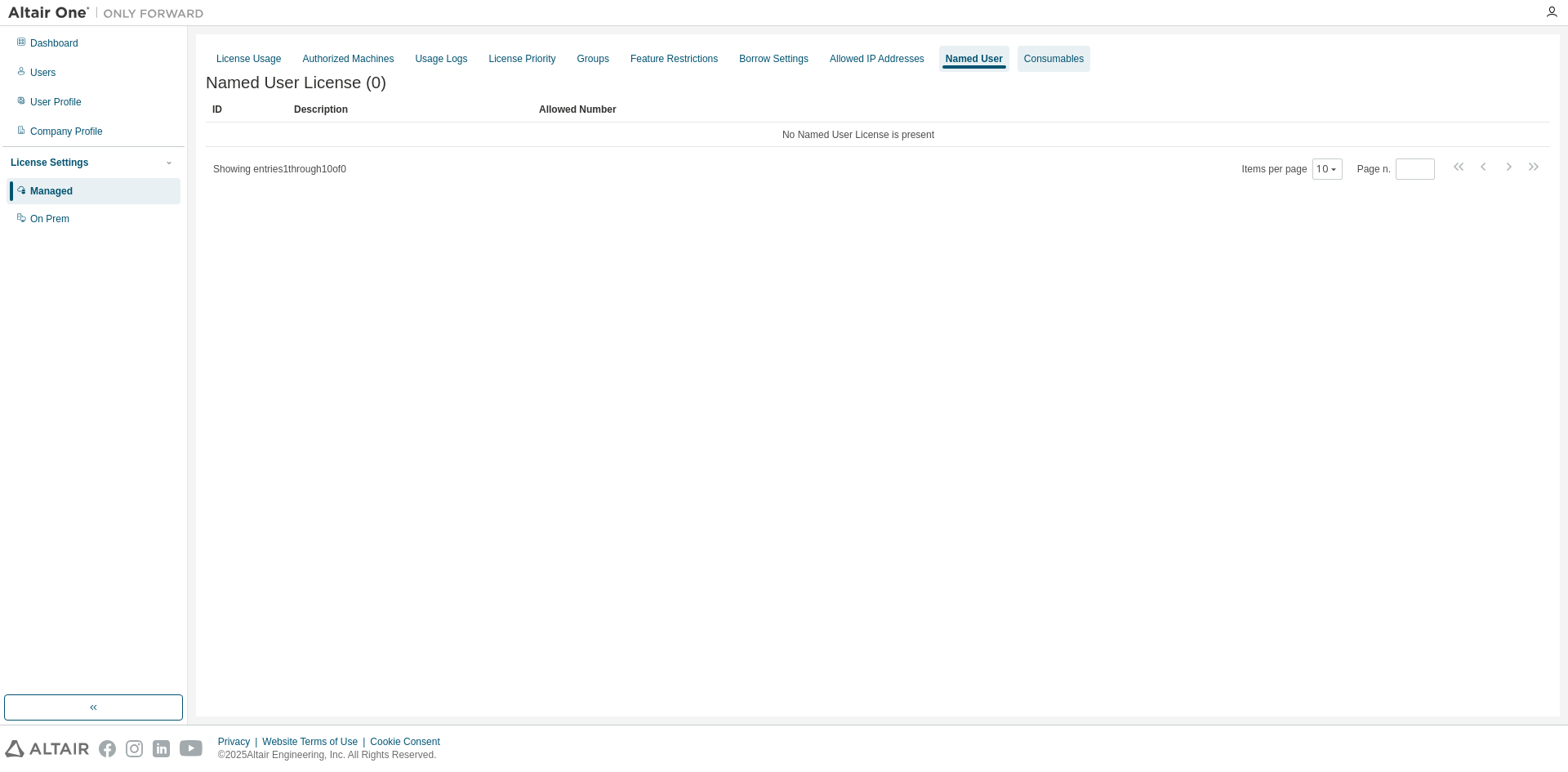
click at [1036, 61] on div "Consumables" at bounding box center [1054, 59] width 60 height 13
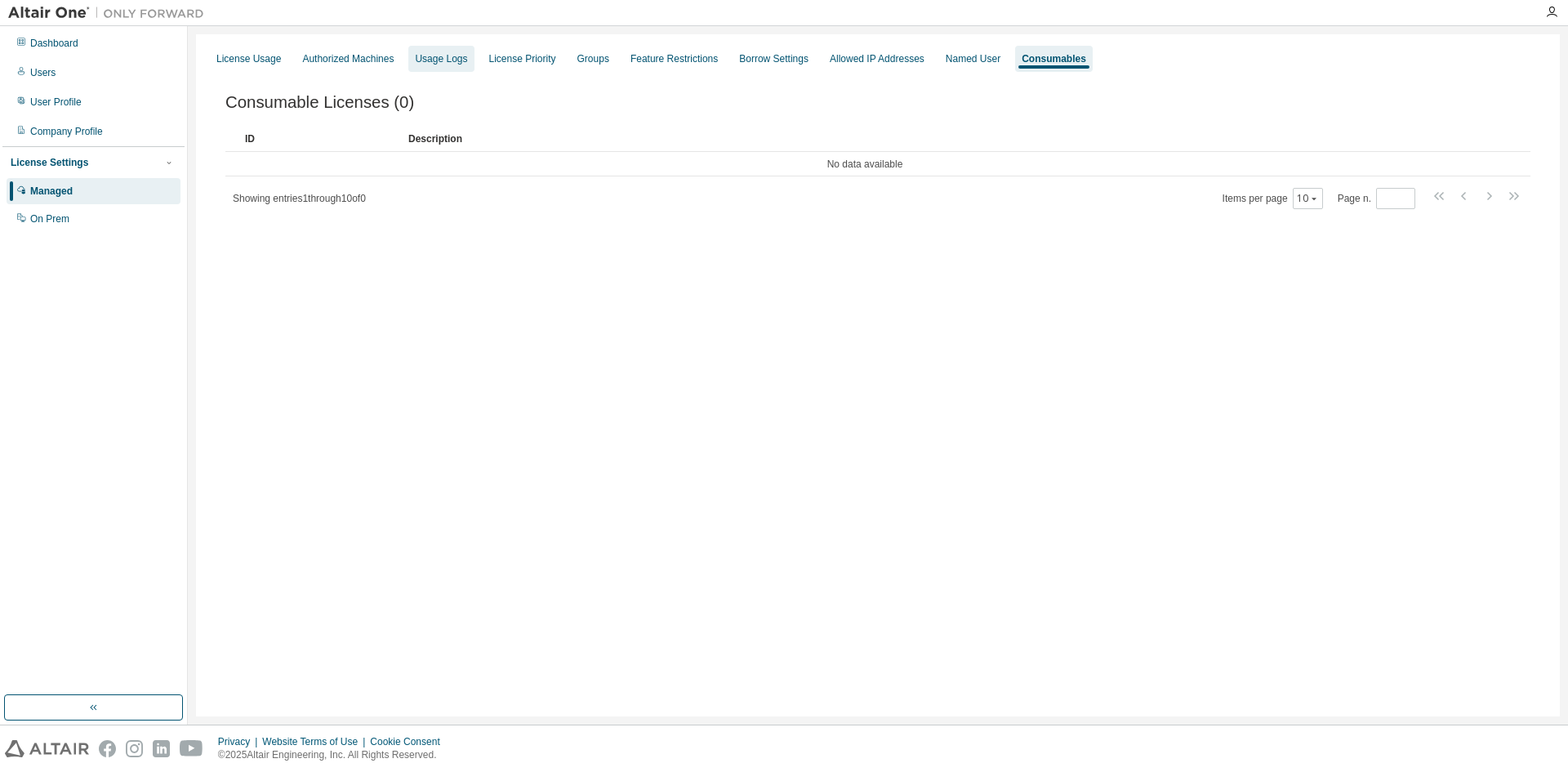
click at [427, 60] on div "Usage Logs" at bounding box center [441, 59] width 52 height 13
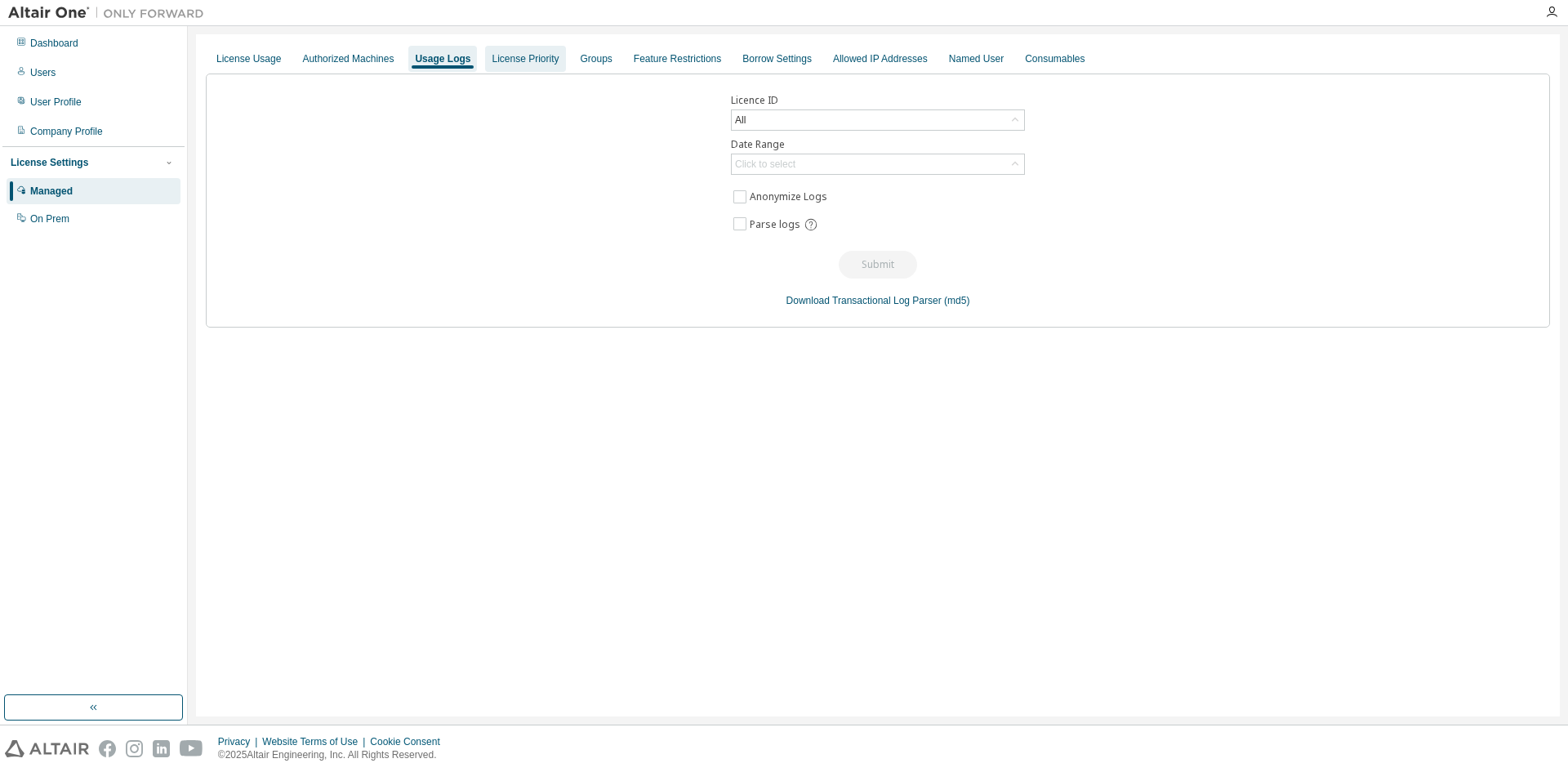
click at [485, 65] on div "License Priority" at bounding box center [525, 59] width 80 height 26
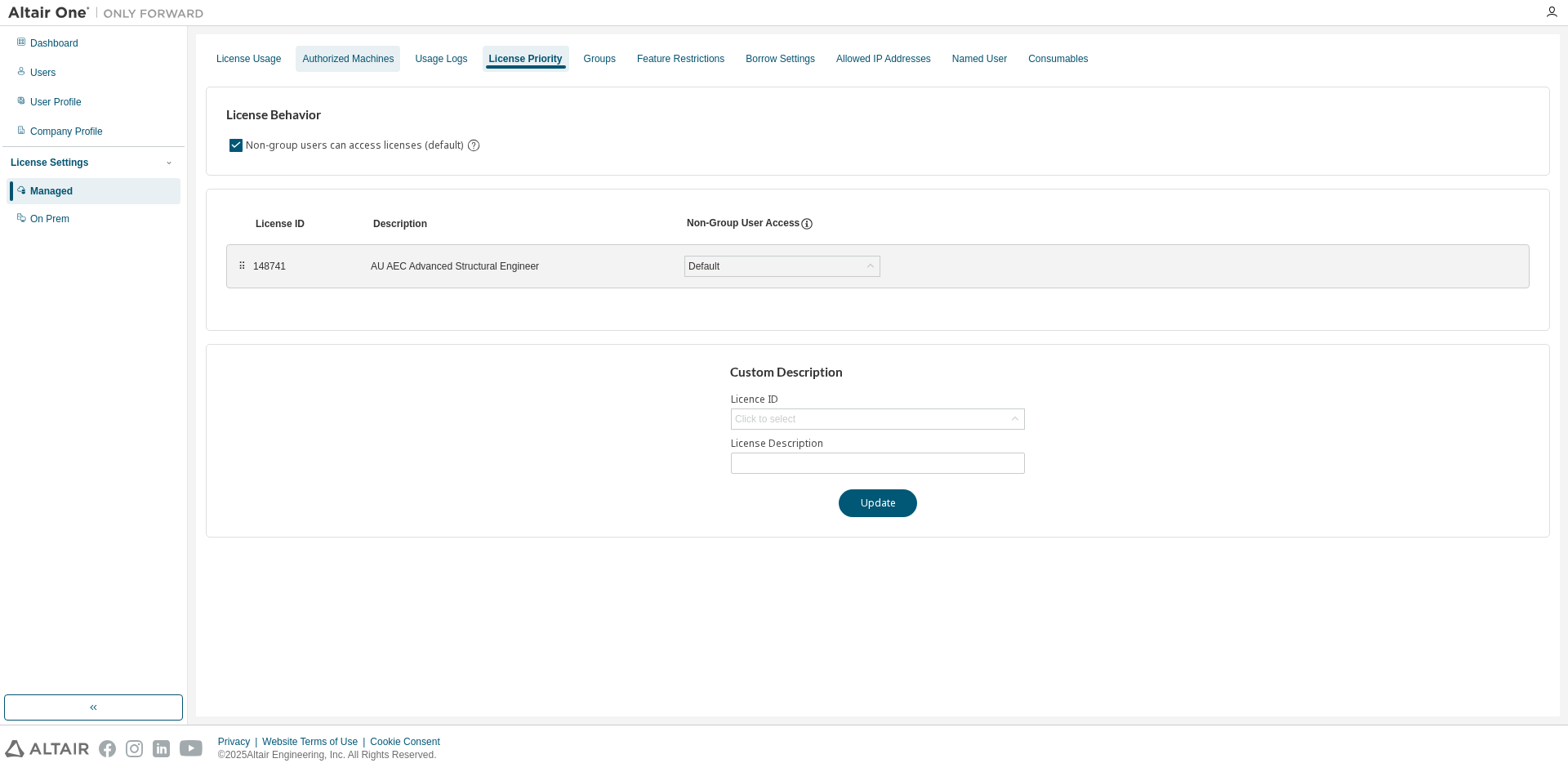
click at [376, 57] on div "Authorized Machines" at bounding box center [347, 59] width 91 height 13
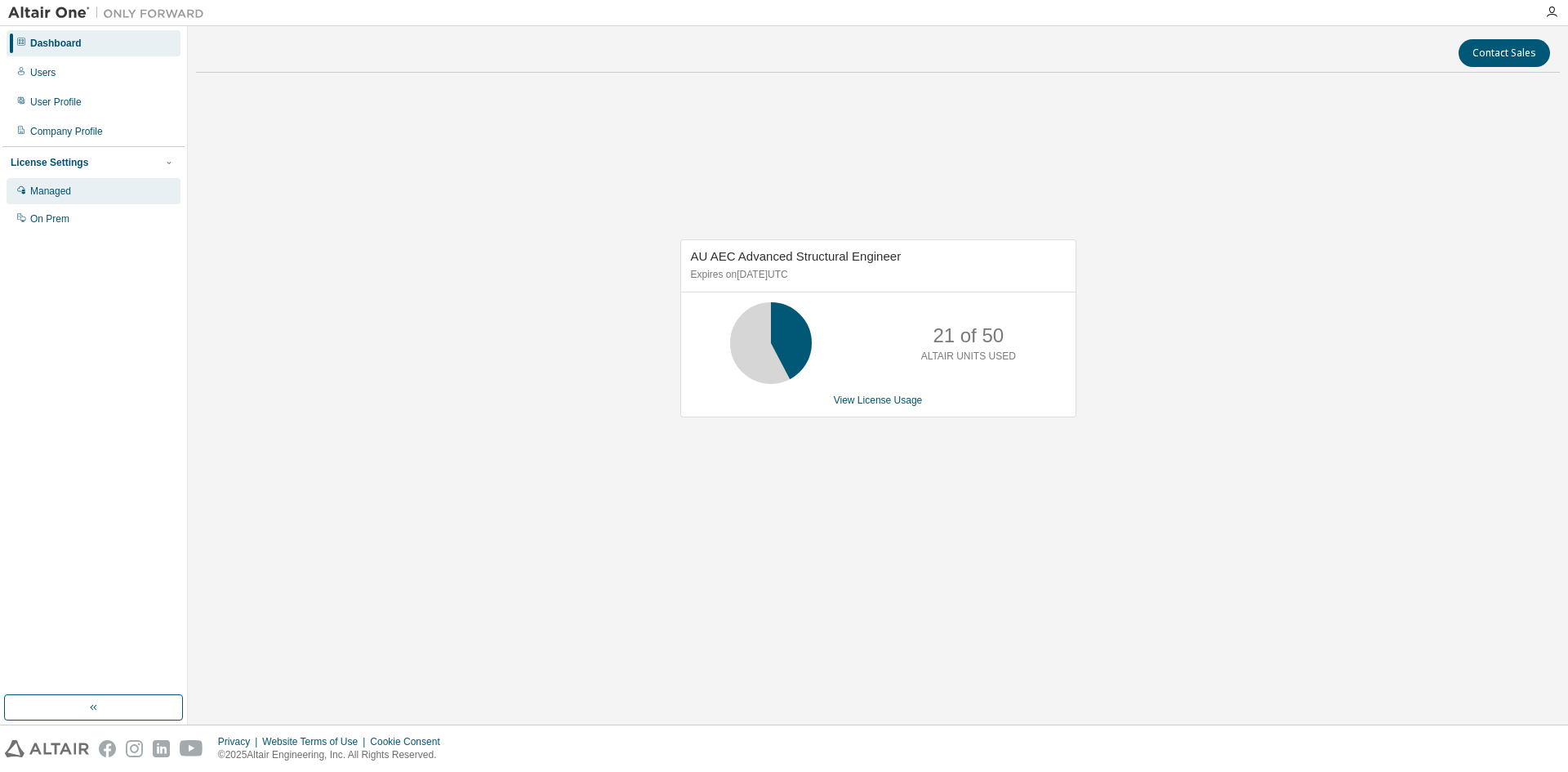
click at [84, 193] on div "Managed" at bounding box center [93, 191] width 174 height 26
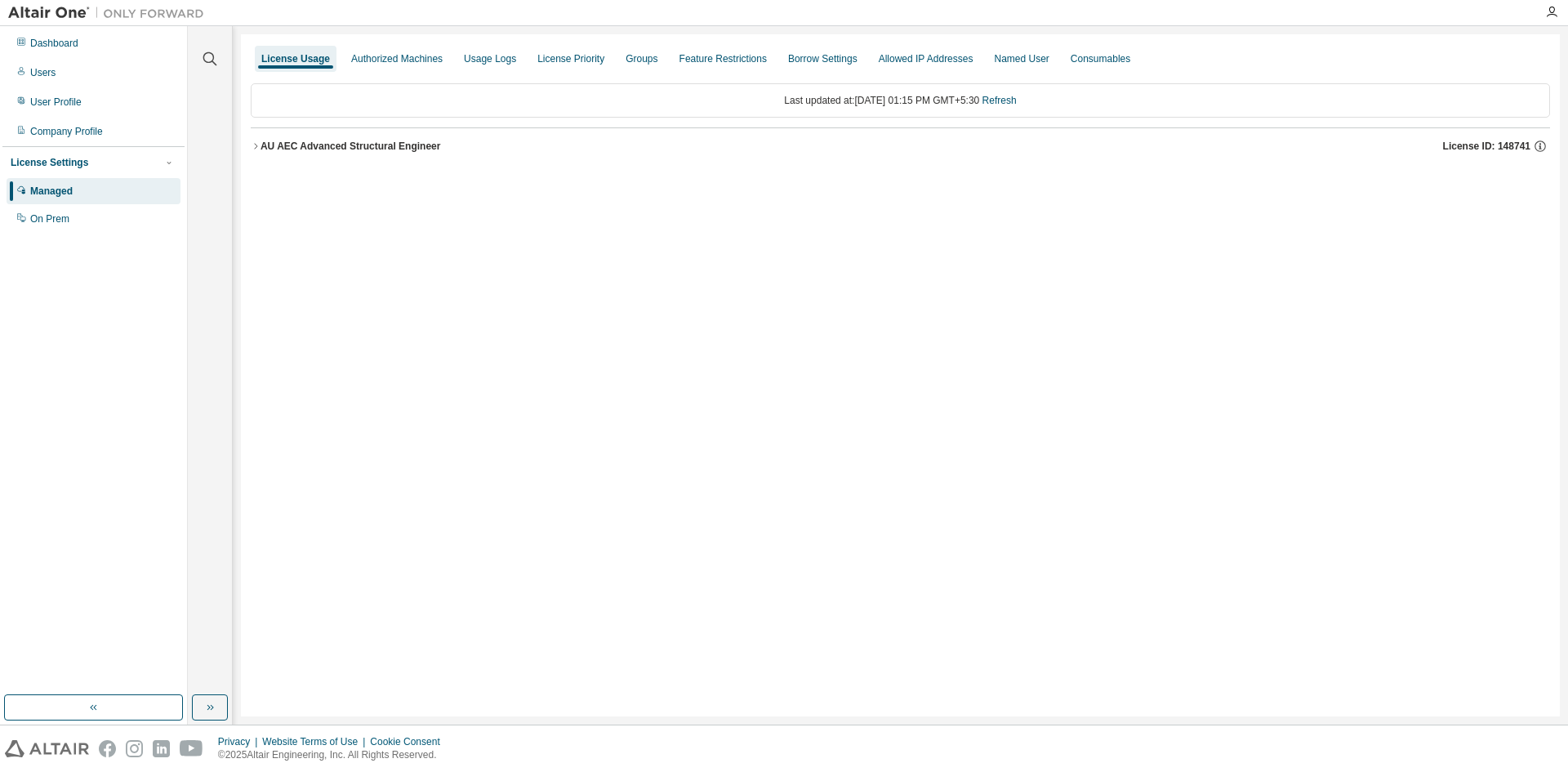
click at [310, 146] on div "AU AEC Advanced Structural Engineer" at bounding box center [351, 146] width 181 height 13
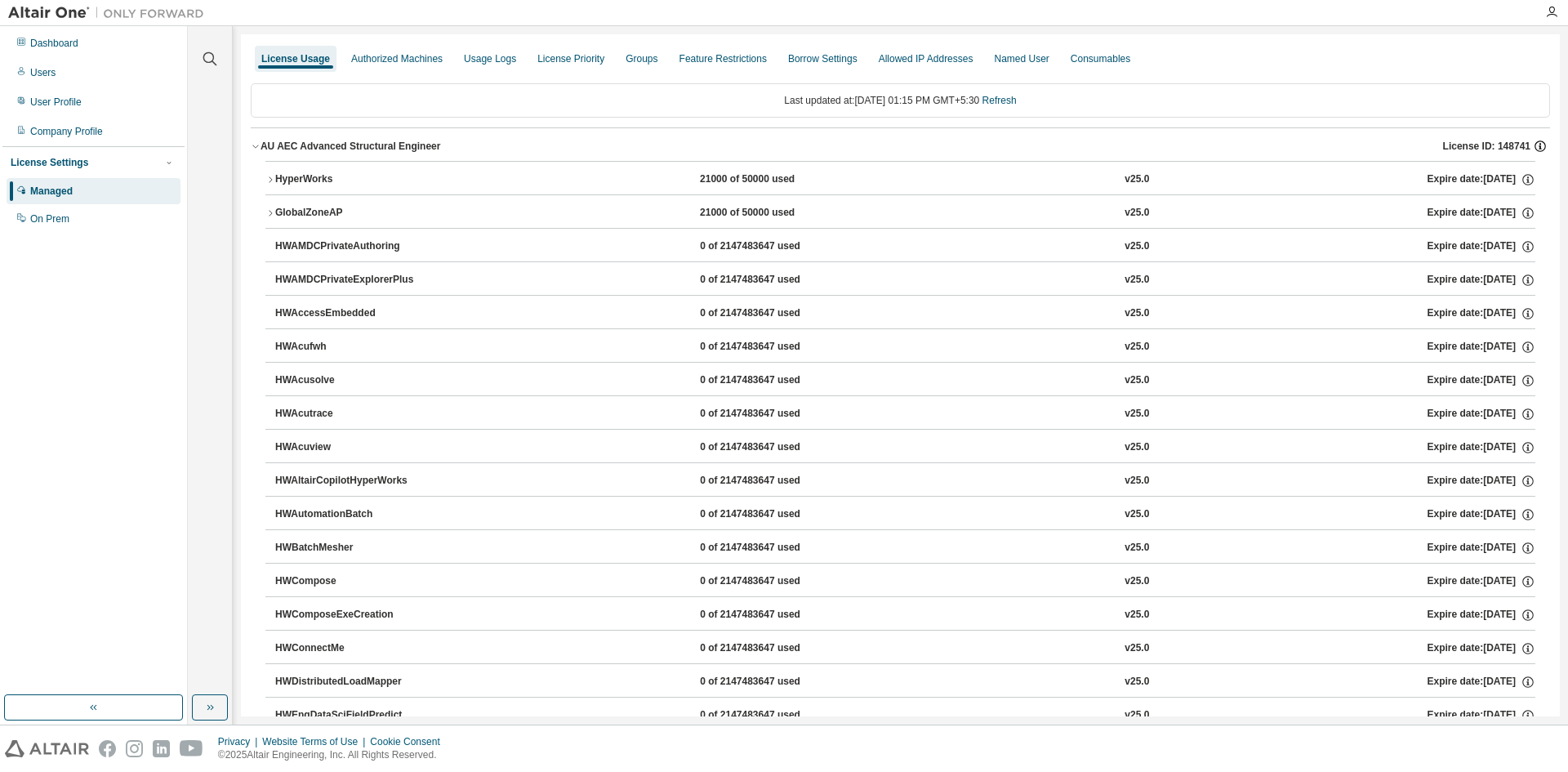
click at [1535, 144] on icon "button" at bounding box center [1540, 145] width 14 height 14
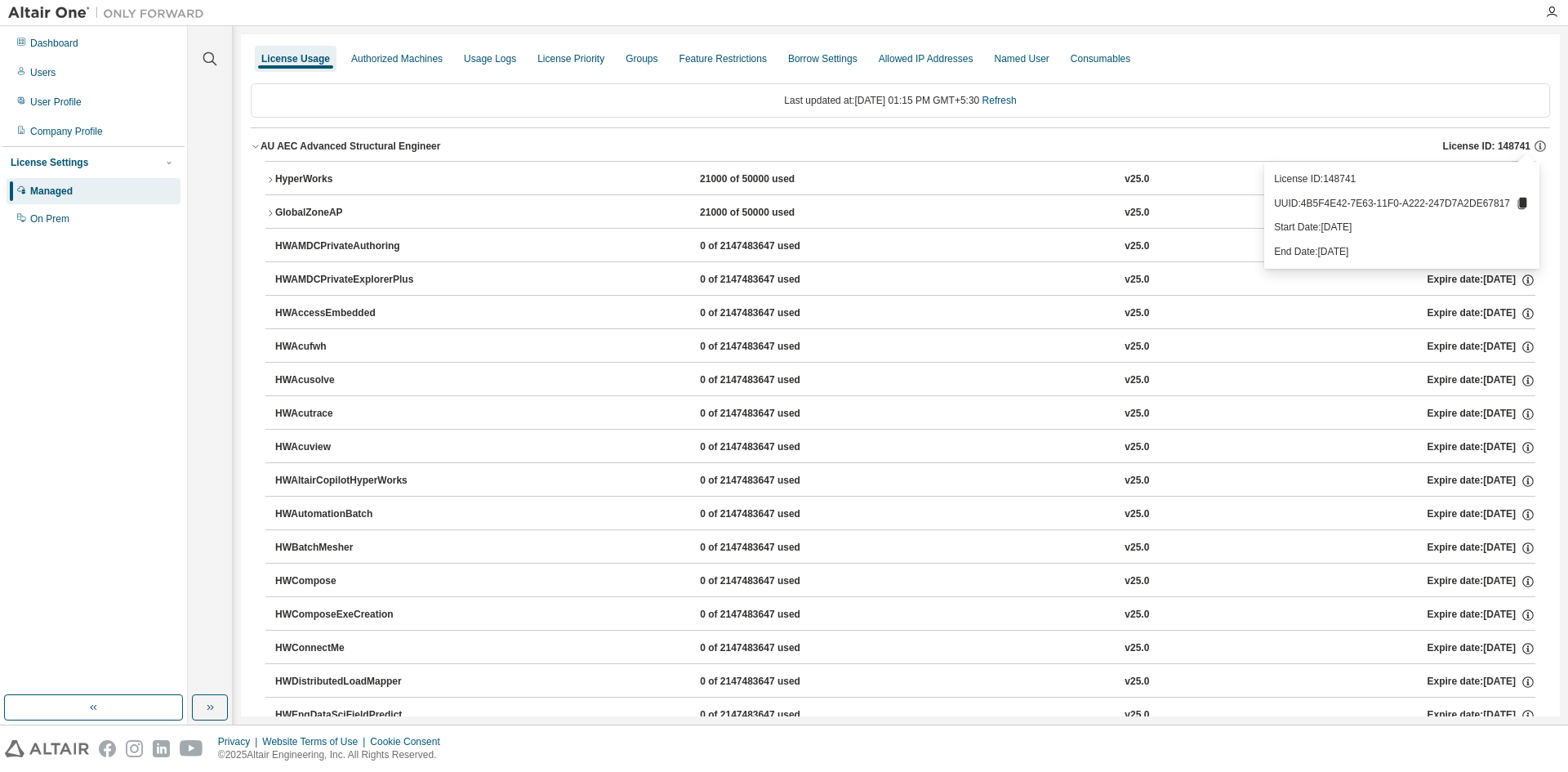
click at [1523, 200] on icon at bounding box center [1522, 203] width 9 height 12
